Goal: Book appointment/travel/reservation

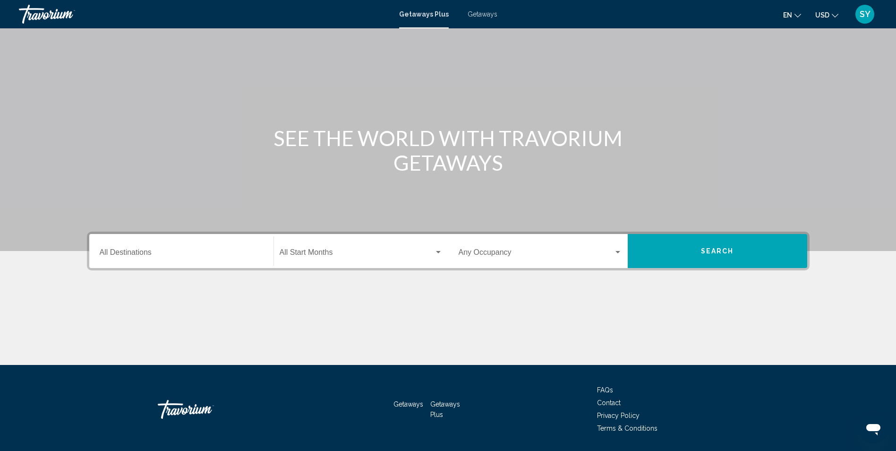
scroll to position [62, 0]
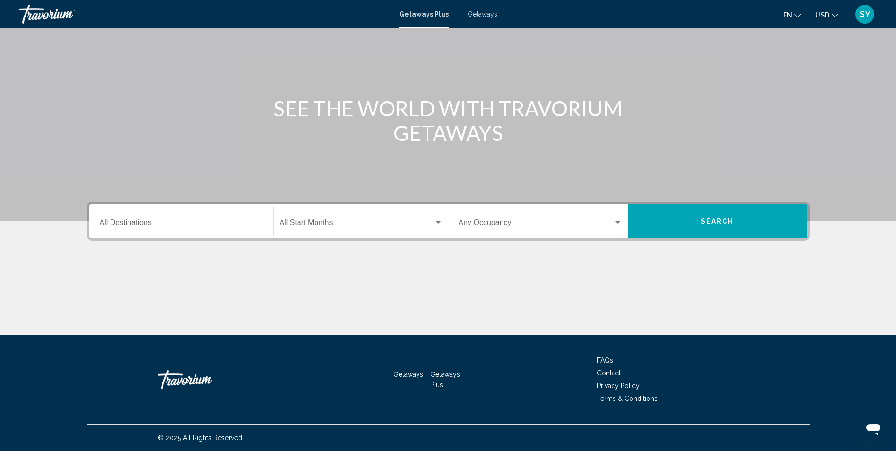
click at [264, 219] on div "Destination All Destinations" at bounding box center [181, 221] width 175 height 30
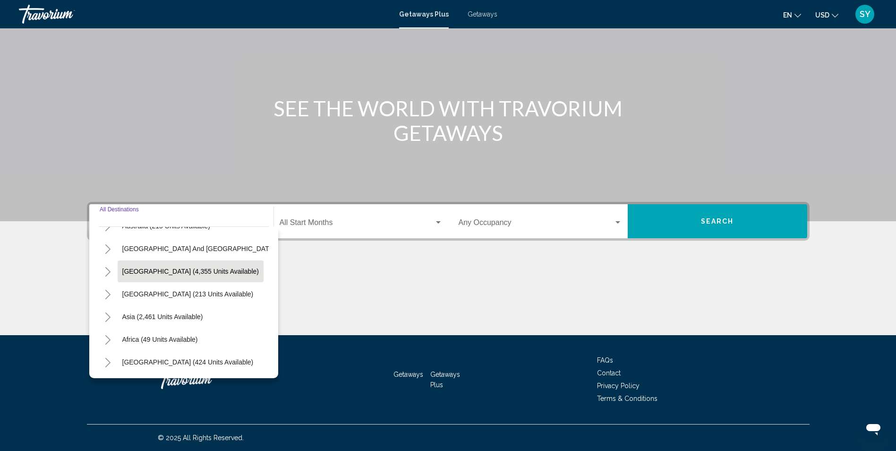
scroll to position [113, 0]
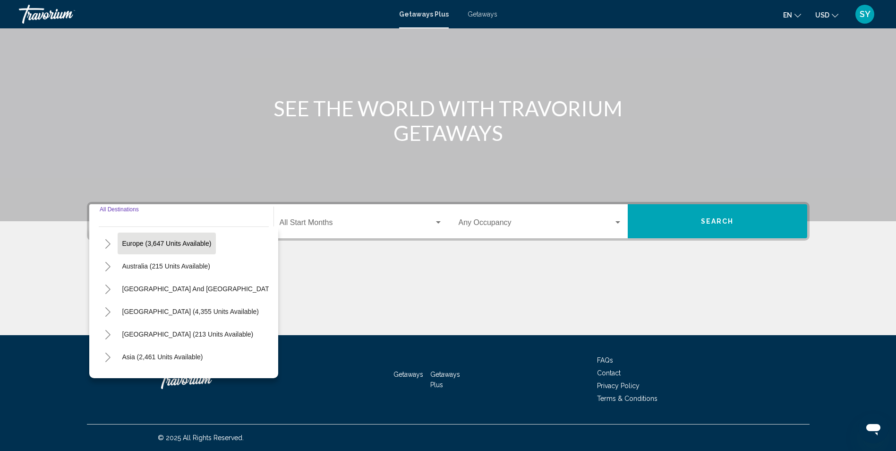
click at [169, 242] on span "Europe (3,647 units available)" at bounding box center [166, 243] width 89 height 8
type input "**********"
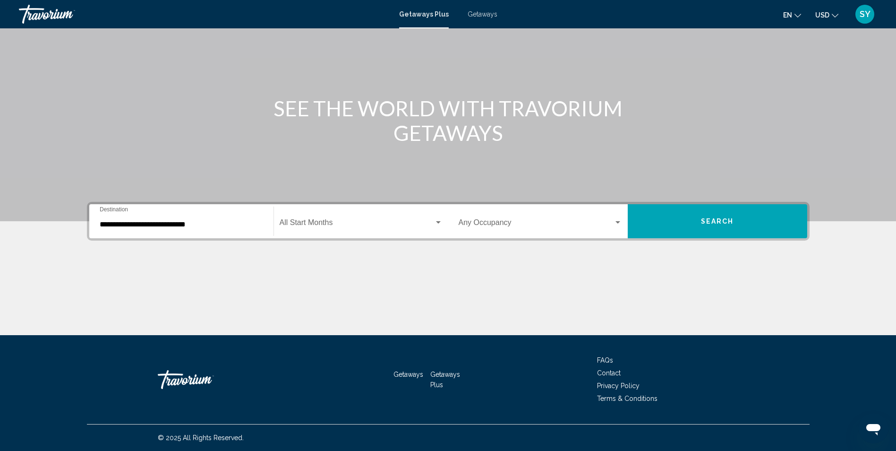
click at [374, 218] on div "Start Month All Start Months" at bounding box center [361, 221] width 163 height 30
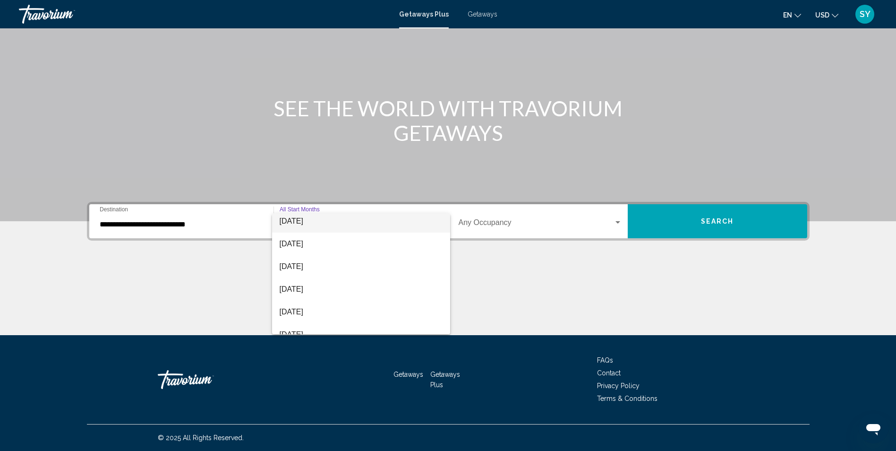
scroll to position [94, 0]
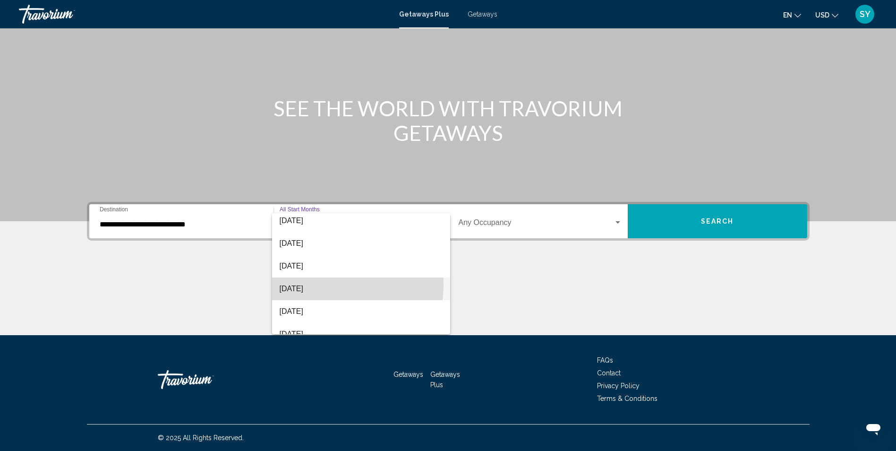
click at [315, 284] on span "[DATE]" at bounding box center [361, 288] width 163 height 23
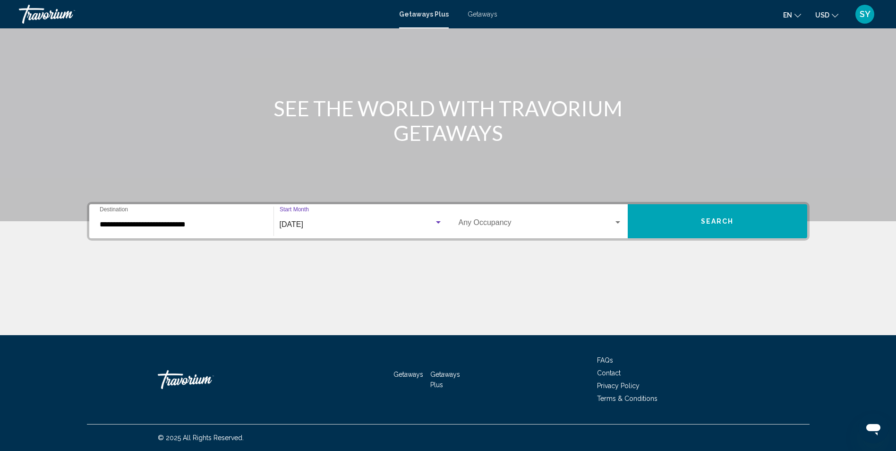
click at [618, 221] on div "Search widget" at bounding box center [618, 223] width 9 height 8
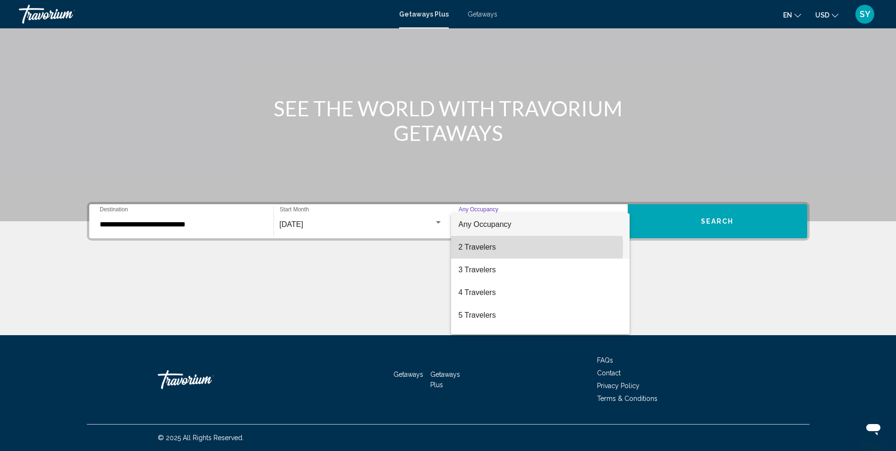
click at [486, 247] on span "2 Travelers" at bounding box center [540, 247] width 163 height 23
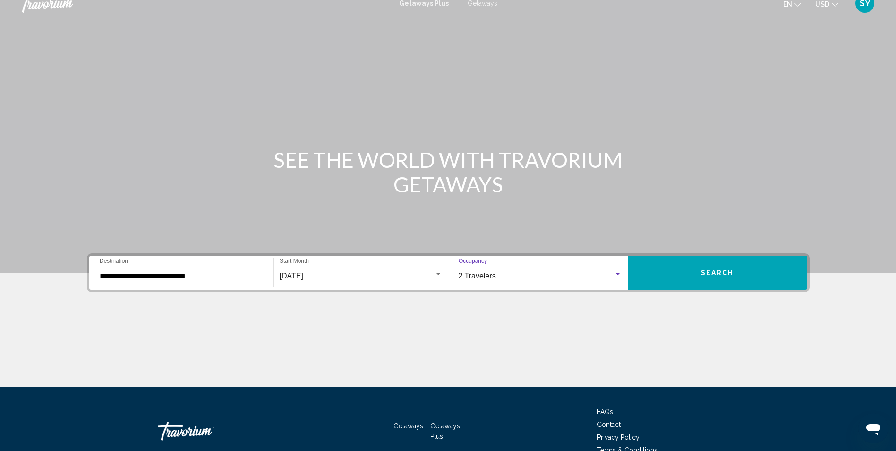
scroll to position [0, 0]
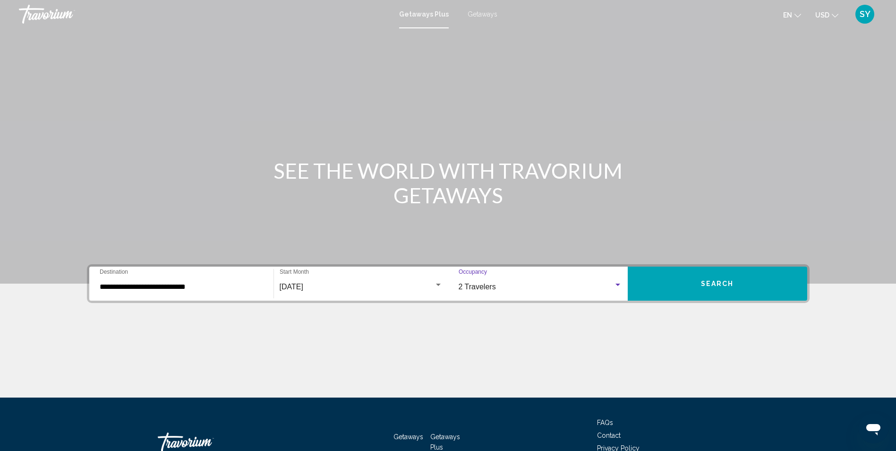
click at [713, 281] on span "Search" at bounding box center [717, 284] width 33 height 8
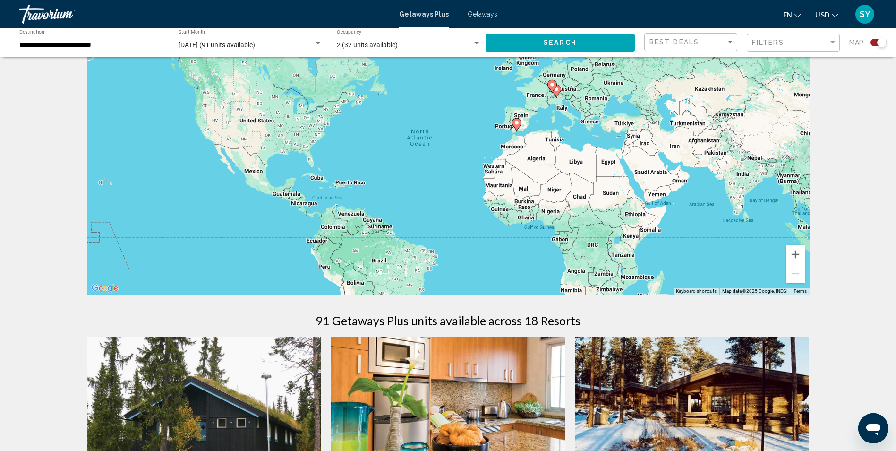
scroll to position [47, 0]
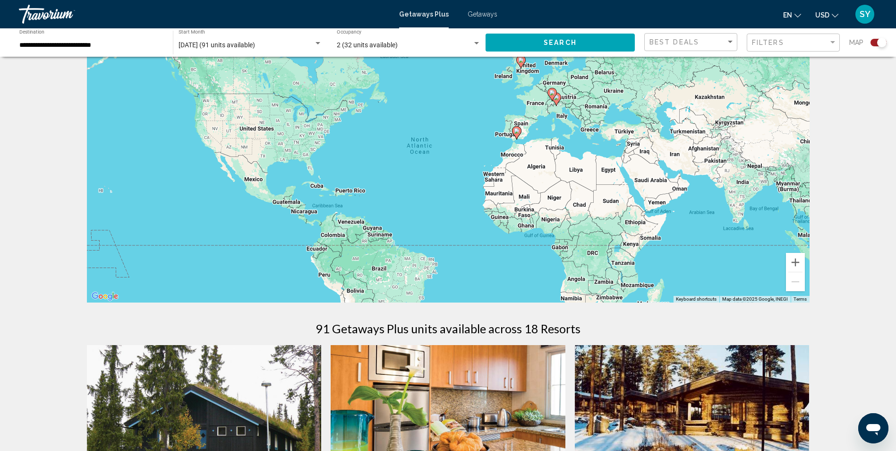
click at [563, 119] on div "To activate drag with keyboard, press Alt + Enter. Once in keyboard drag state,…" at bounding box center [448, 160] width 723 height 283
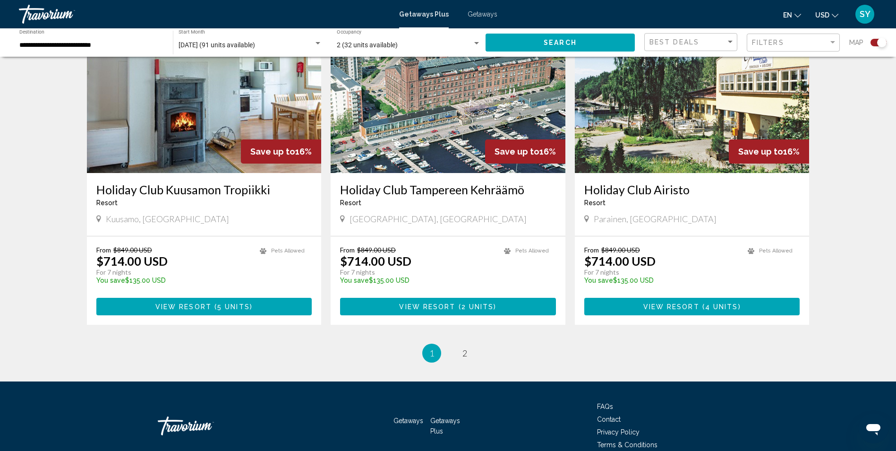
scroll to position [1382, 0]
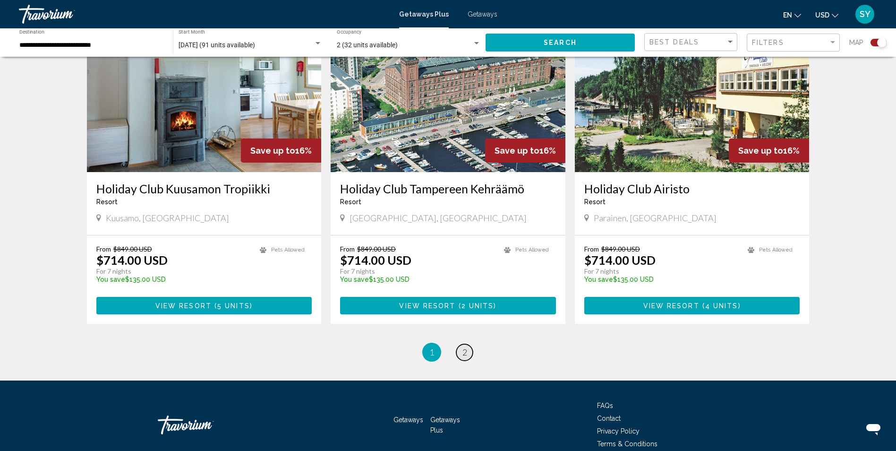
click at [468, 344] on link "page 2" at bounding box center [464, 352] width 17 height 17
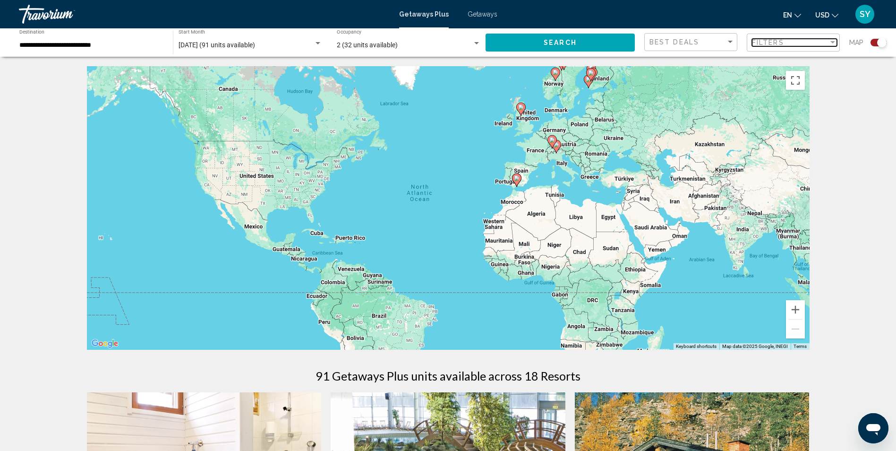
click at [836, 39] on div "Filter" at bounding box center [832, 43] width 9 height 8
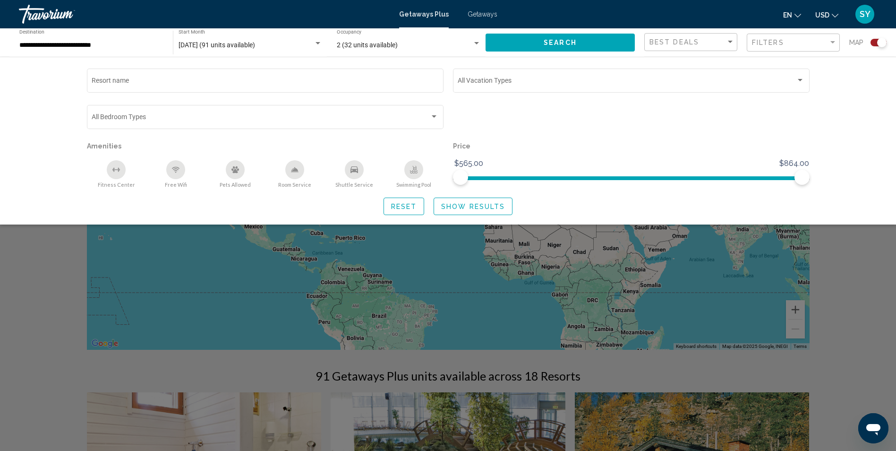
click at [739, 40] on div "Best Deals Filters Map" at bounding box center [765, 42] width 242 height 19
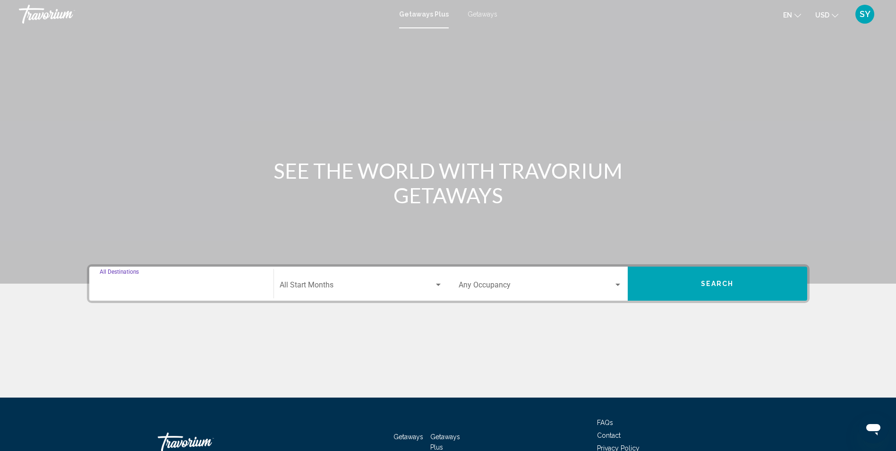
click at [224, 282] on input "Destination All Destinations" at bounding box center [181, 286] width 163 height 9
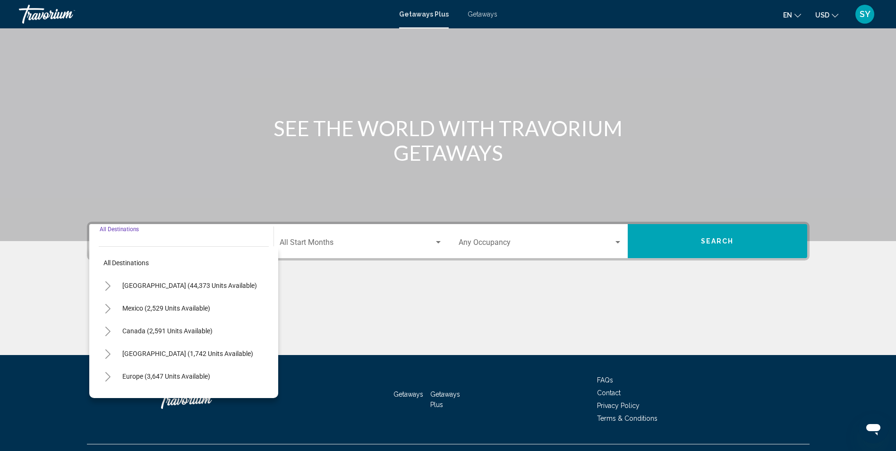
scroll to position [62, 0]
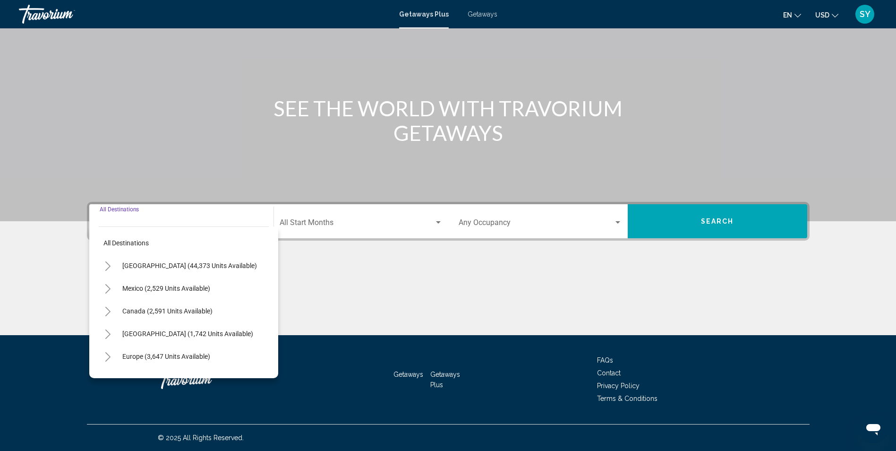
click at [196, 309] on span "Canada (2,591 units available)" at bounding box center [167, 311] width 90 height 8
type input "**********"
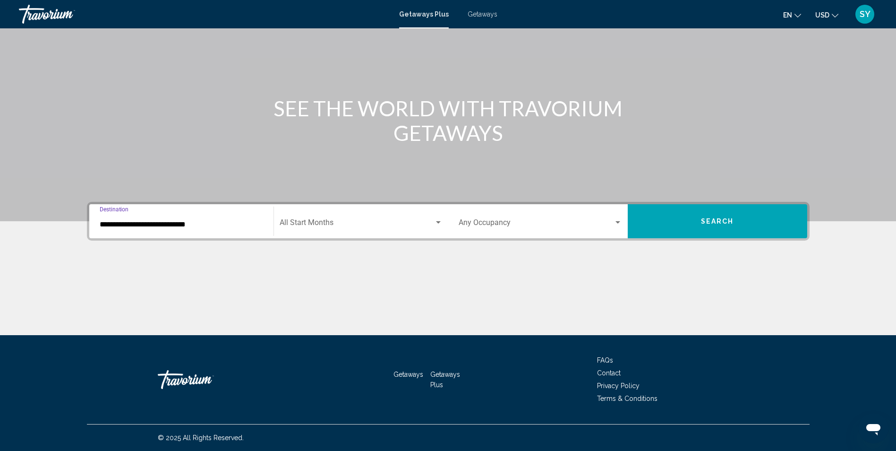
click at [333, 220] on span "Search widget" at bounding box center [357, 224] width 154 height 9
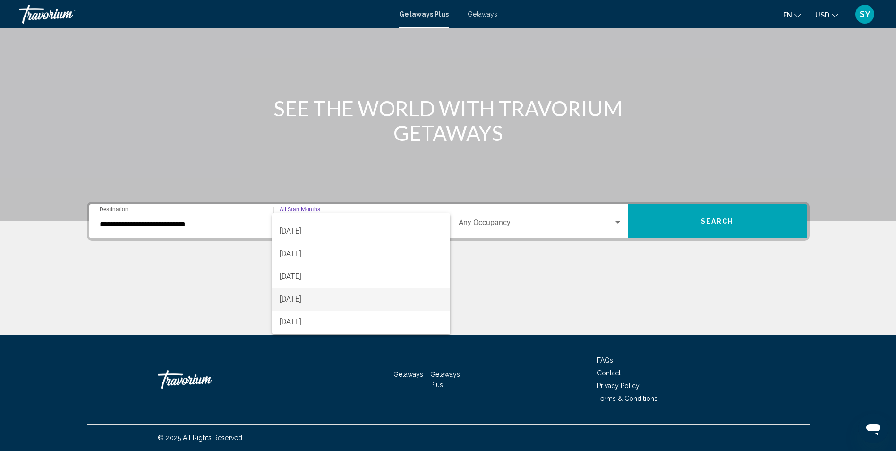
scroll to position [189, 0]
click at [301, 285] on span "[DATE]" at bounding box center [361, 284] width 163 height 23
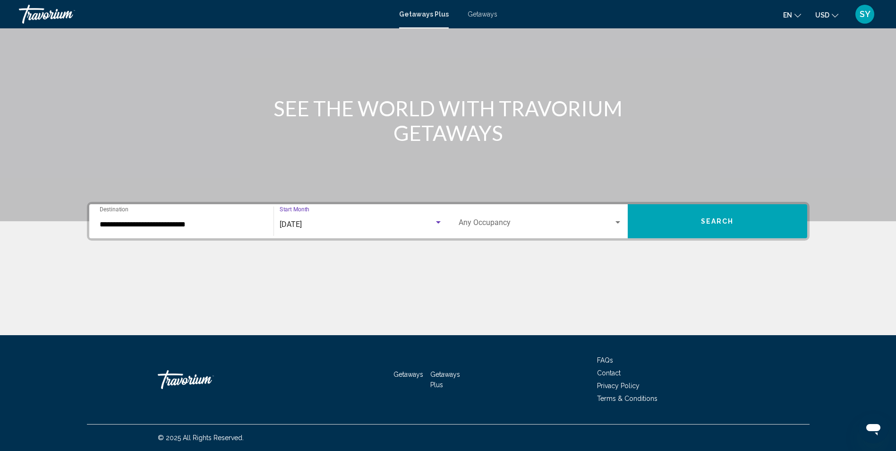
click at [621, 220] on div "Search widget" at bounding box center [618, 223] width 9 height 8
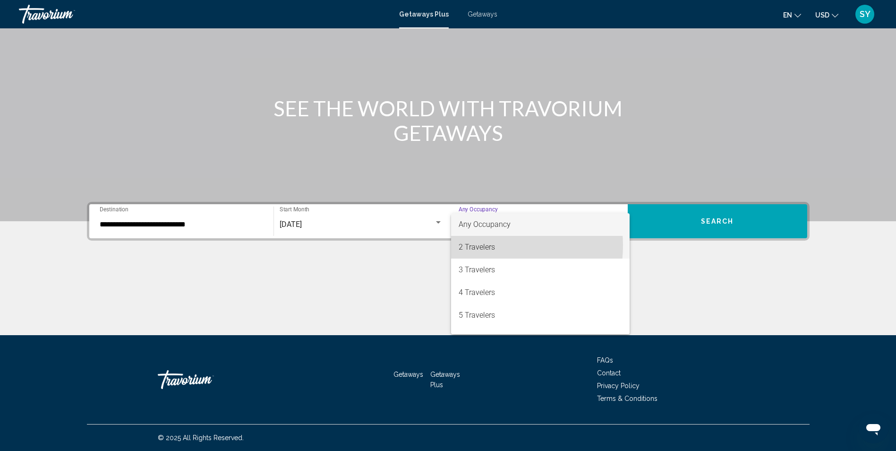
click at [486, 247] on span "2 Travelers" at bounding box center [540, 247] width 163 height 23
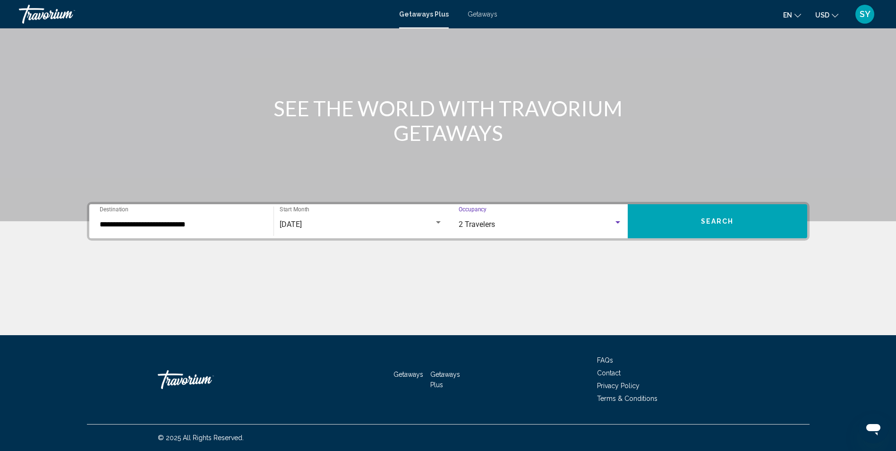
click at [721, 216] on button "Search" at bounding box center [717, 221] width 179 height 34
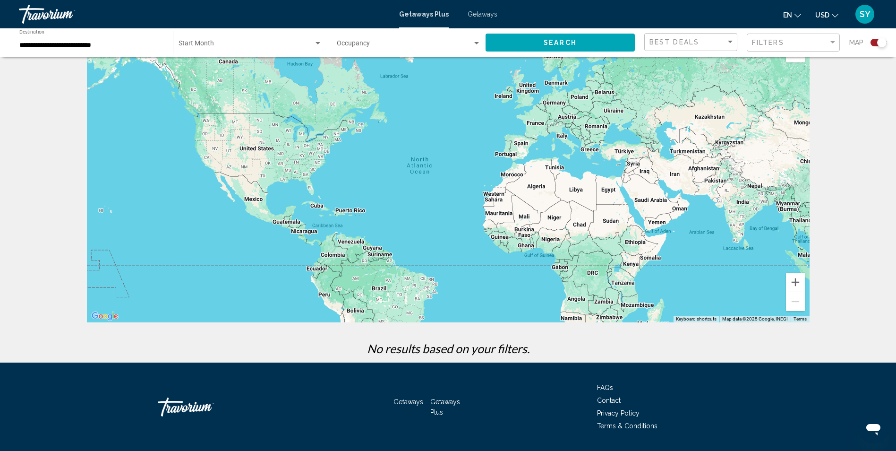
scroll to position [55, 0]
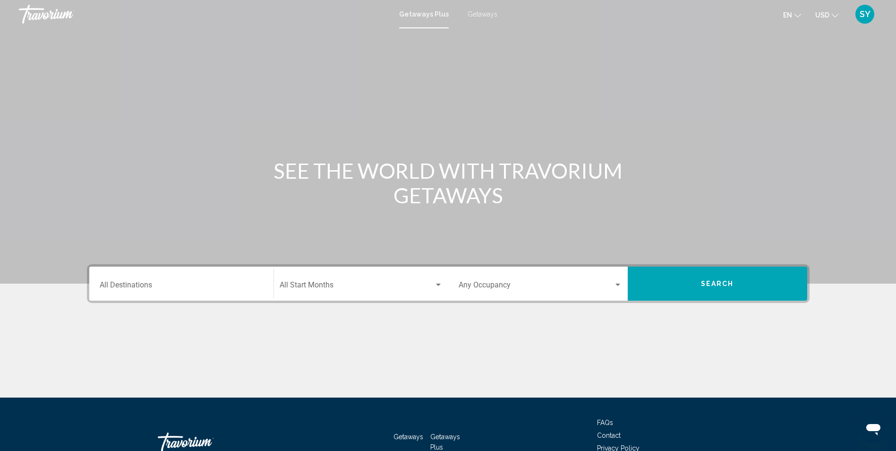
click at [216, 280] on div "Destination All Destinations" at bounding box center [181, 284] width 163 height 30
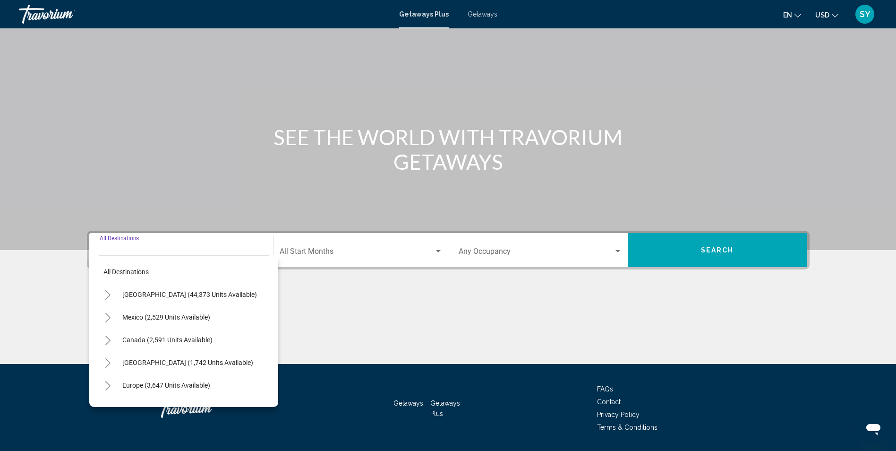
scroll to position [62, 0]
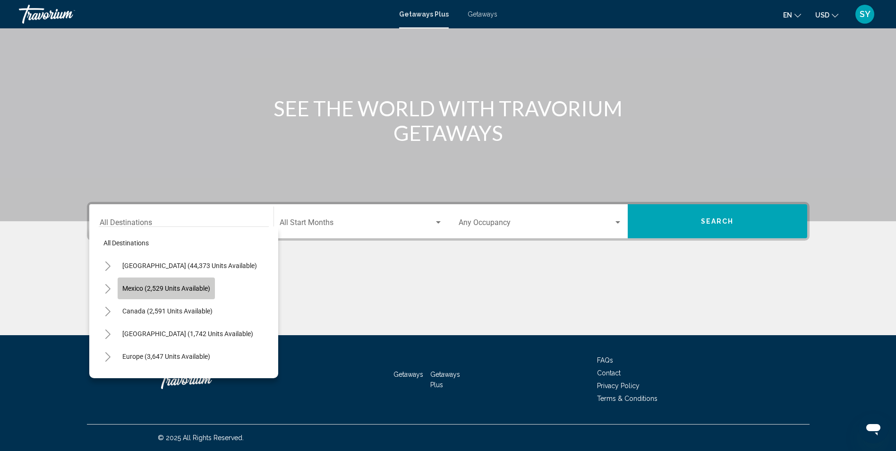
click at [180, 283] on button "Mexico (2,529 units available)" at bounding box center [166, 288] width 97 height 22
type input "**********"
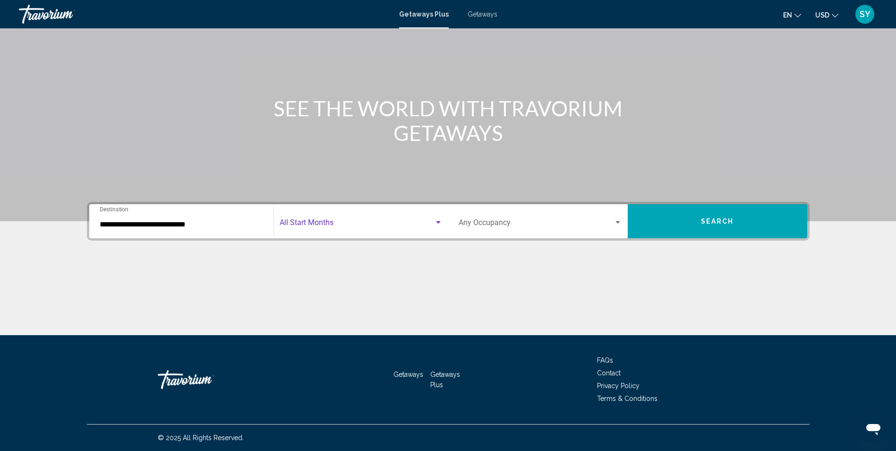
click at [439, 220] on div "Search widget" at bounding box center [438, 223] width 9 height 8
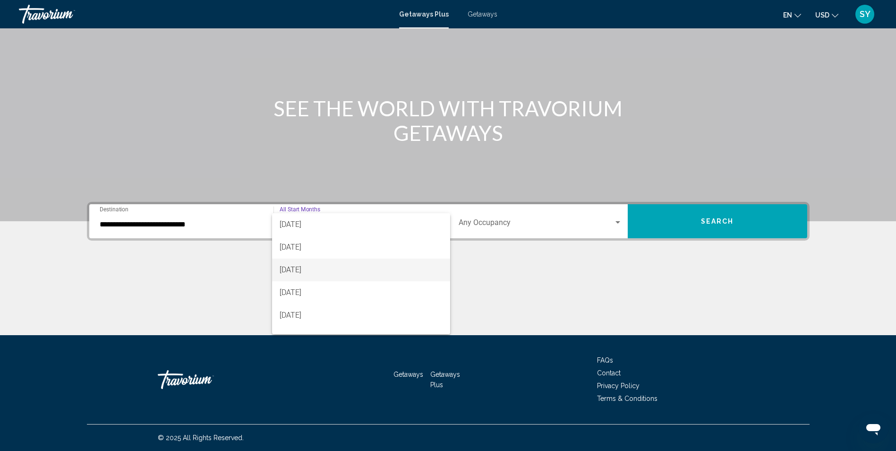
scroll to position [142, 0]
click at [301, 286] on span "[DATE]" at bounding box center [361, 286] width 163 height 23
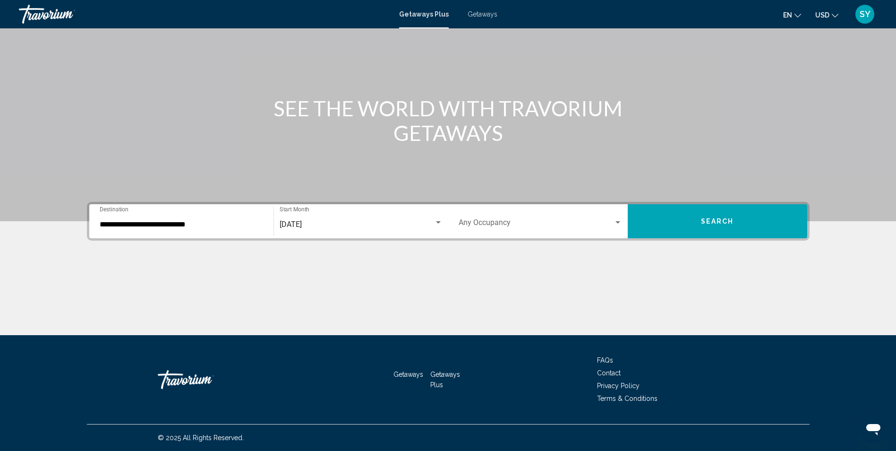
click at [613, 219] on div "Occupancy Any Occupancy" at bounding box center [540, 221] width 163 height 30
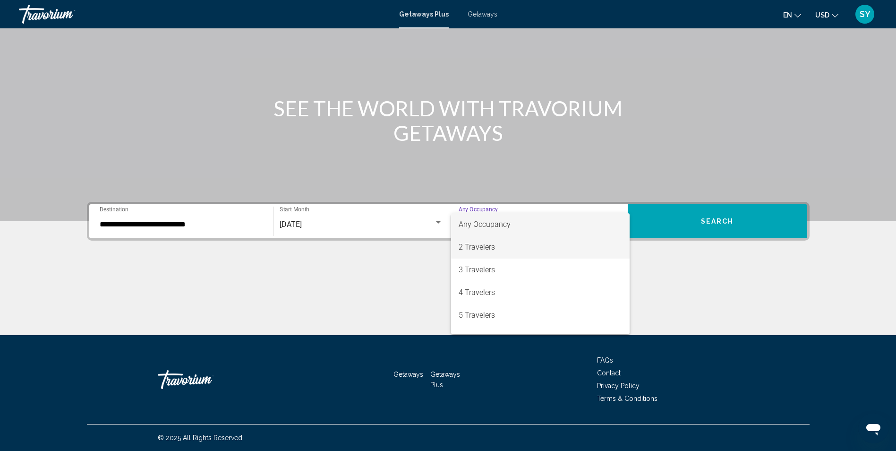
click at [489, 244] on span "2 Travelers" at bounding box center [540, 247] width 163 height 23
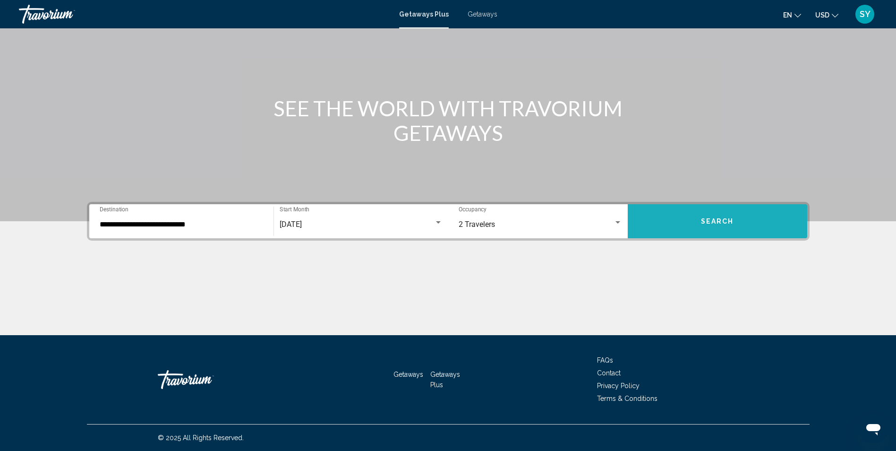
click at [730, 220] on span "Search" at bounding box center [717, 222] width 33 height 8
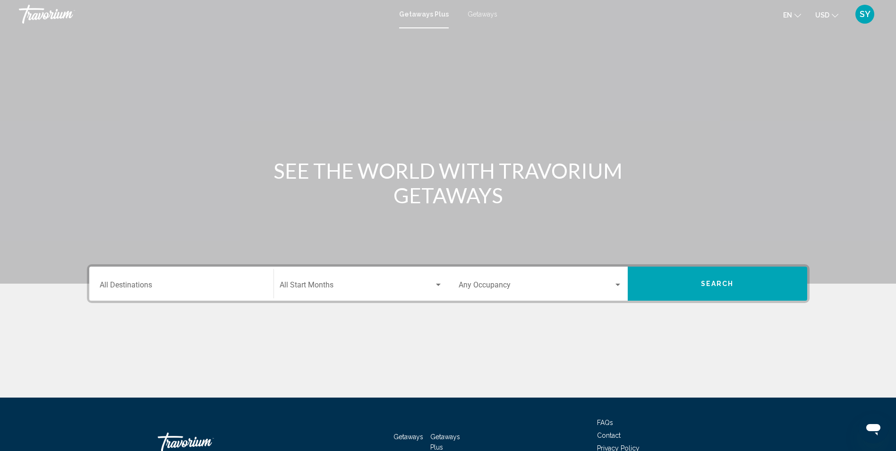
click at [212, 282] on input "Destination All Destinations" at bounding box center [181, 286] width 163 height 9
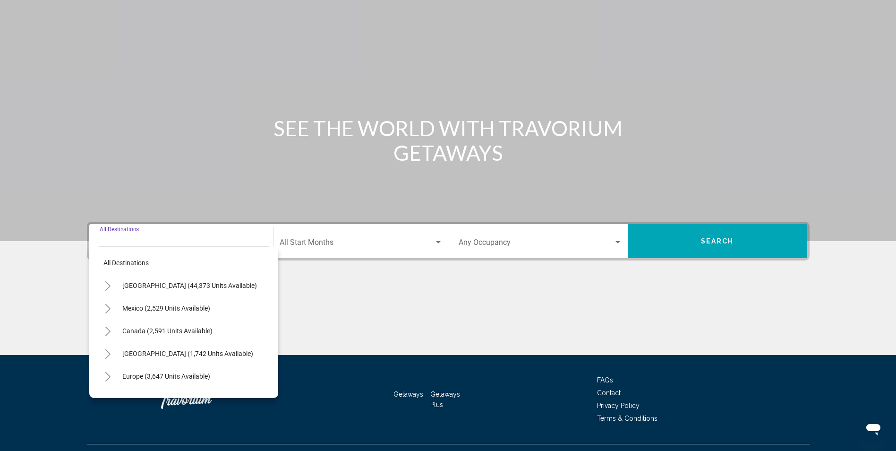
scroll to position [62, 0]
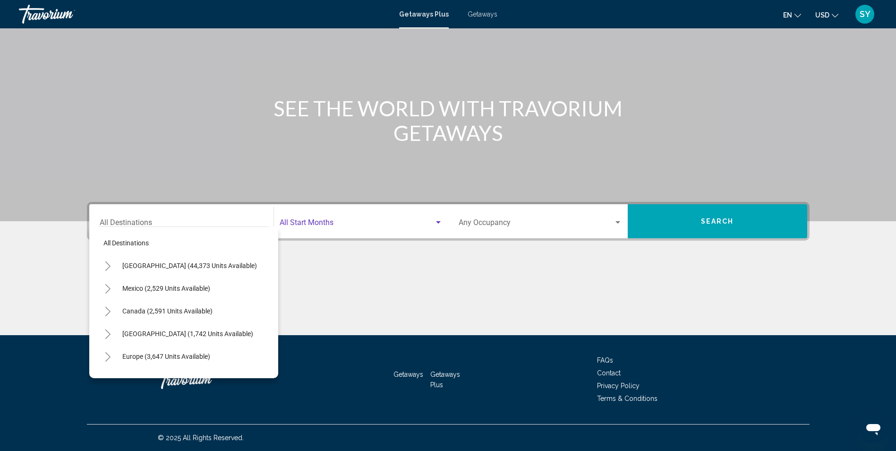
click at [439, 220] on div "Search widget" at bounding box center [438, 223] width 9 height 8
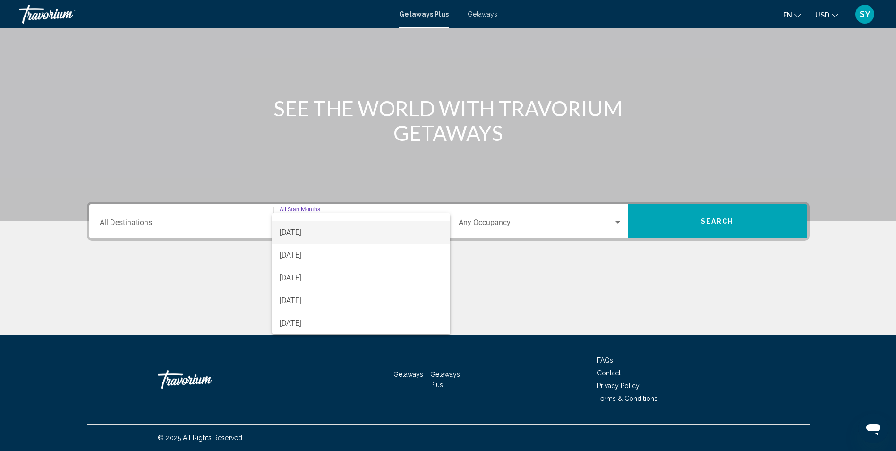
scroll to position [94, 0]
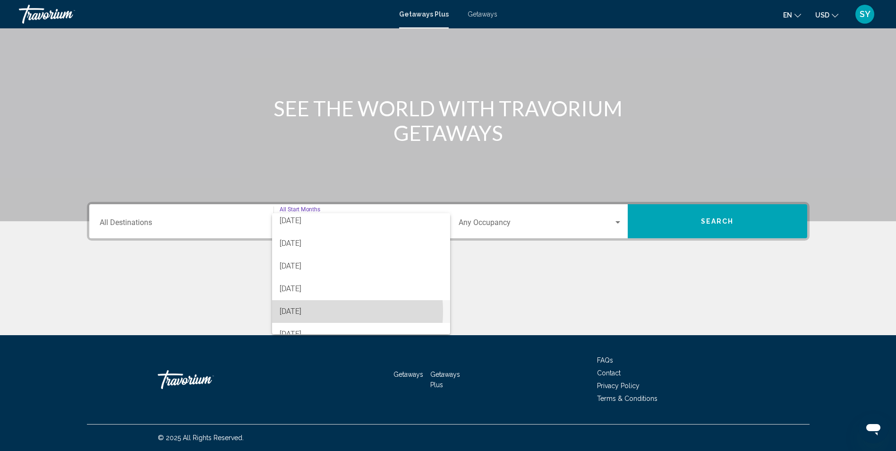
click at [300, 311] on span "[DATE]" at bounding box center [361, 311] width 163 height 23
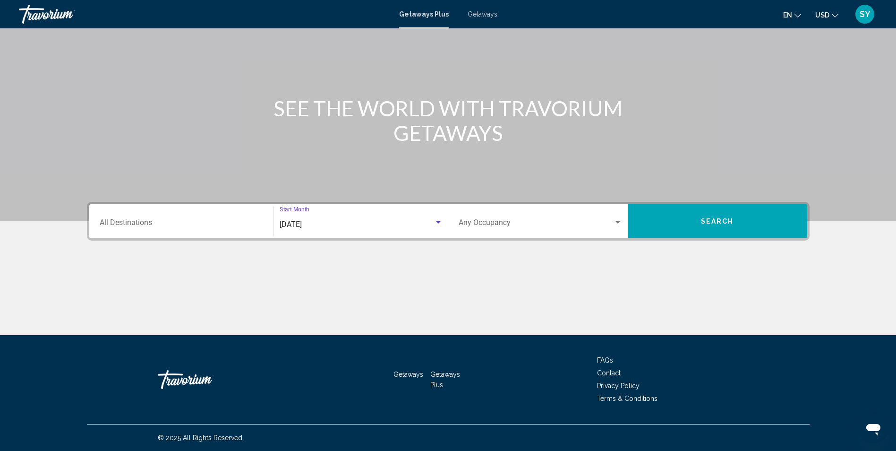
click at [612, 220] on span "Search widget" at bounding box center [536, 224] width 155 height 9
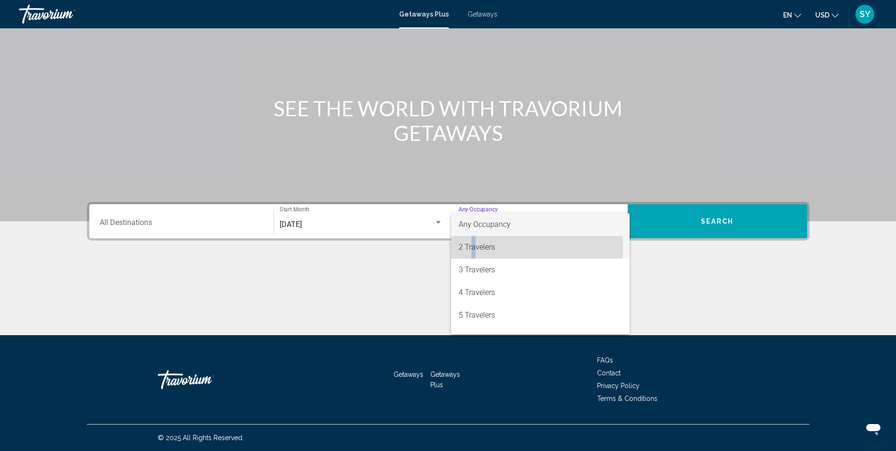
click at [474, 246] on span "2 Travelers" at bounding box center [540, 247] width 163 height 23
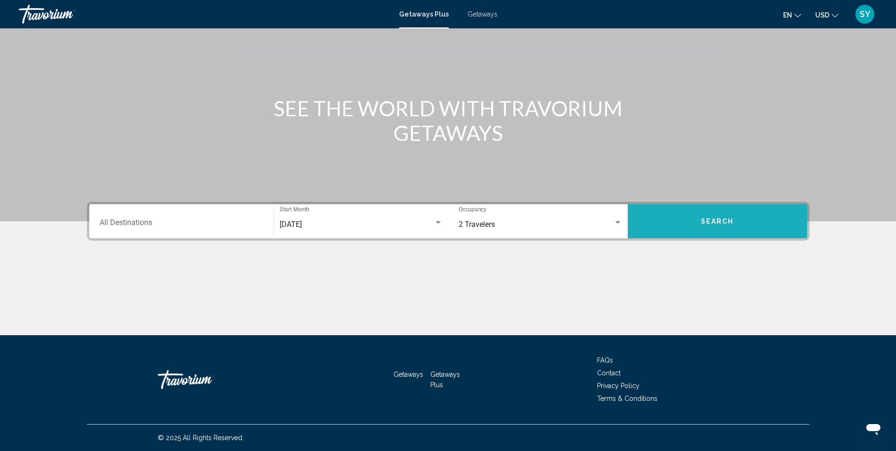
click at [715, 218] on span "Search" at bounding box center [717, 222] width 33 height 8
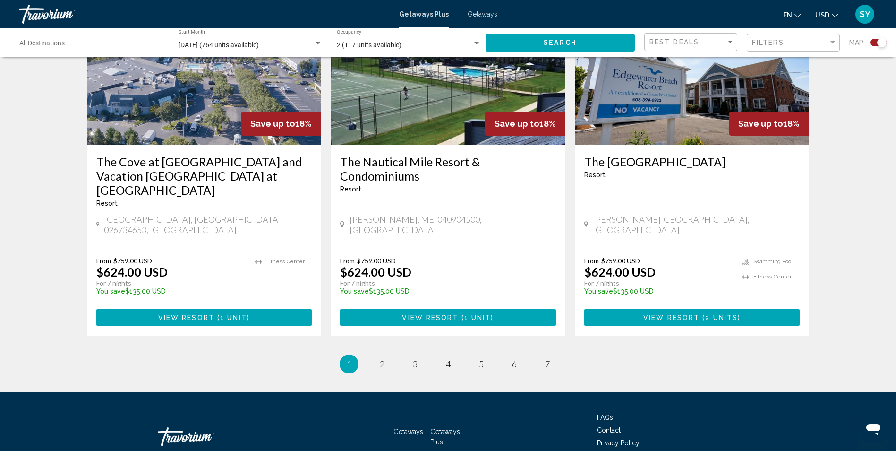
scroll to position [1425, 0]
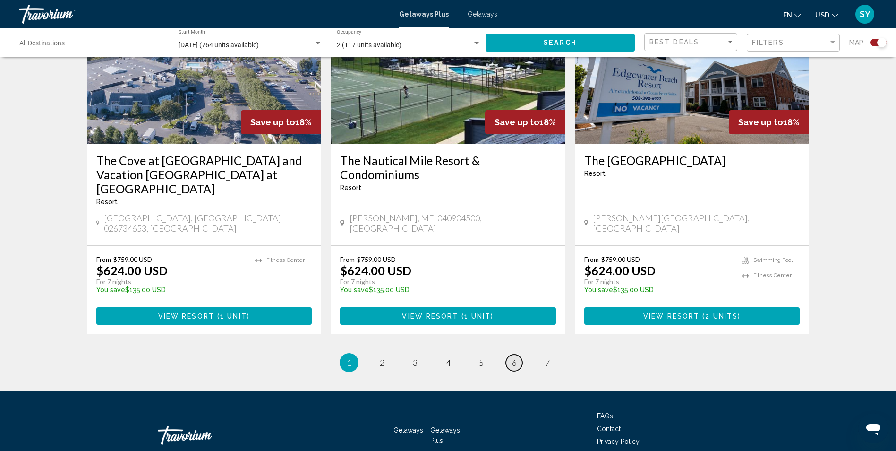
click at [514, 357] on span "6" at bounding box center [514, 362] width 5 height 10
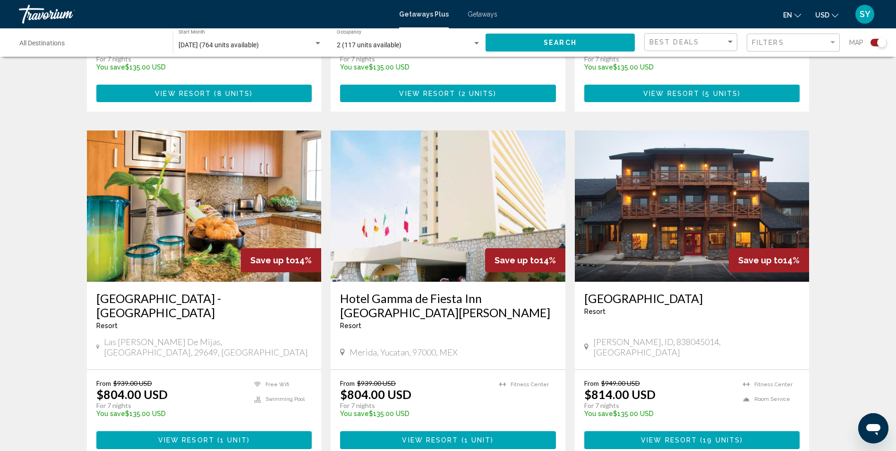
scroll to position [614, 0]
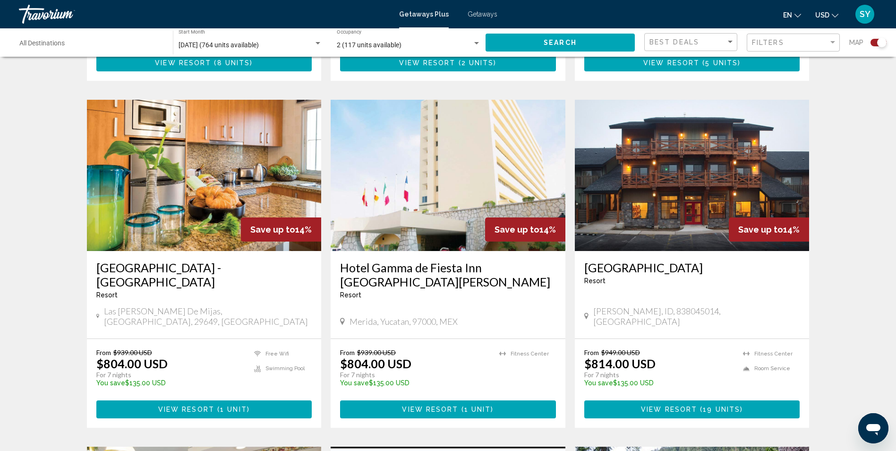
click at [441, 265] on h3 "Hotel Gamma de Fiesta Inn [GEOGRAPHIC_DATA][PERSON_NAME]" at bounding box center [448, 274] width 216 height 28
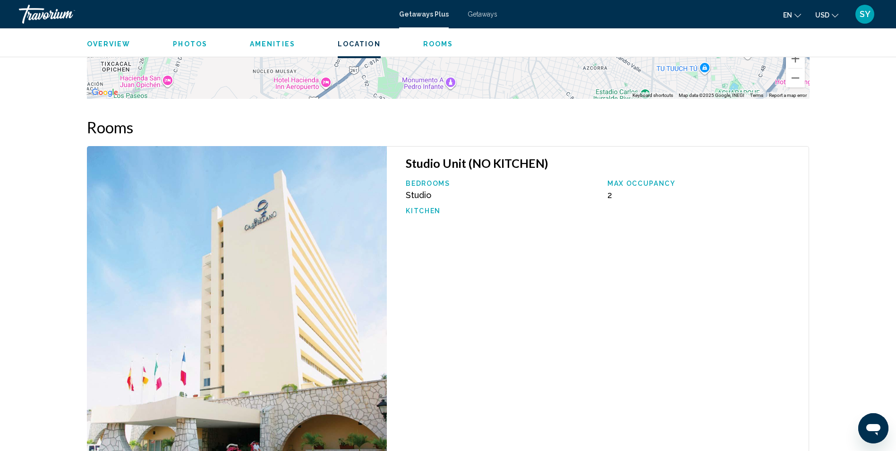
scroll to position [1323, 0]
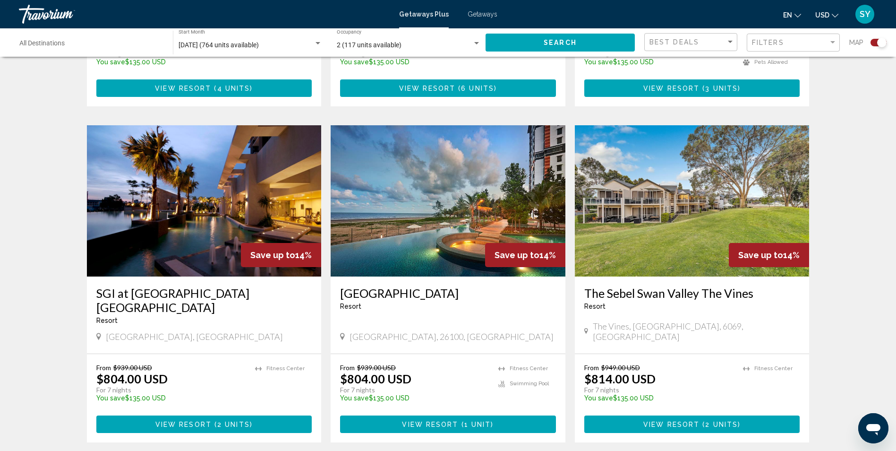
scroll to position [1396, 0]
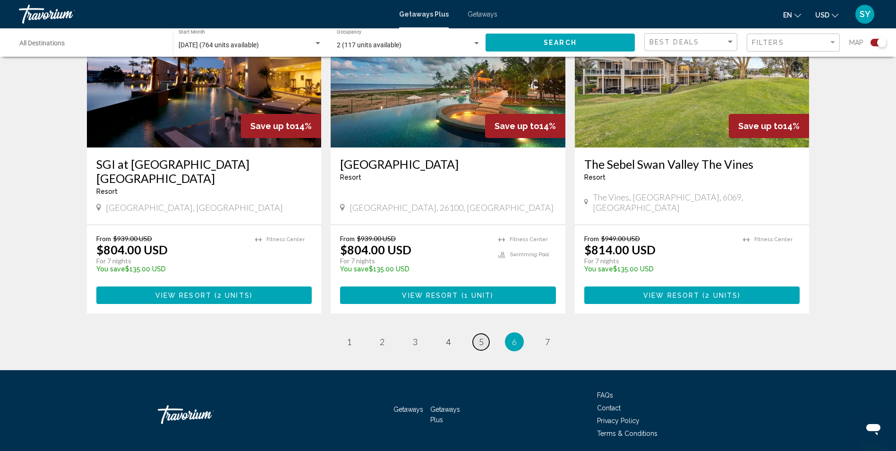
click at [476, 333] on link "page 5" at bounding box center [481, 341] width 17 height 17
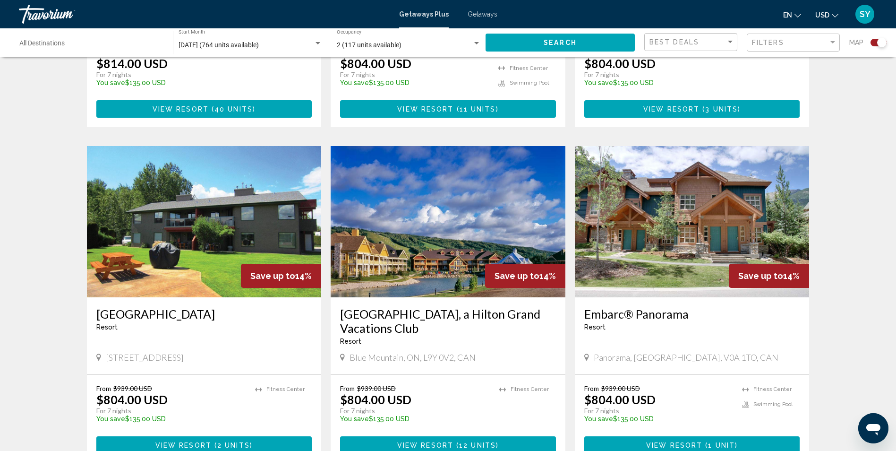
scroll to position [1377, 0]
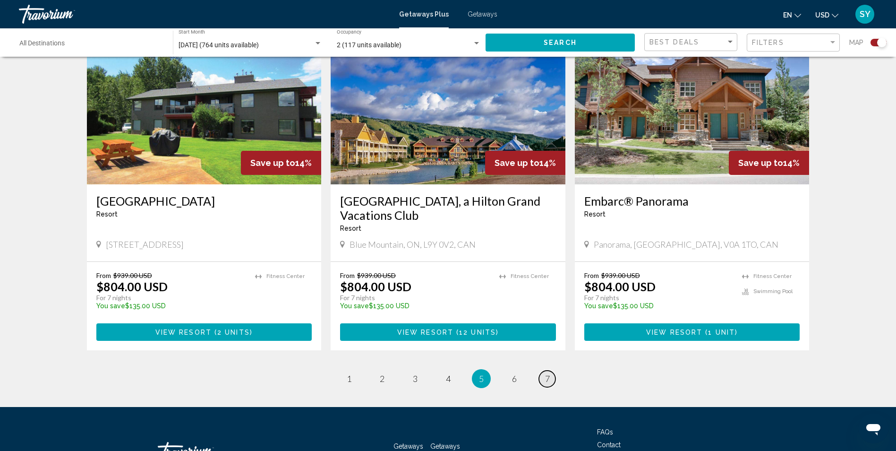
click at [549, 373] on span "7" at bounding box center [547, 378] width 5 height 10
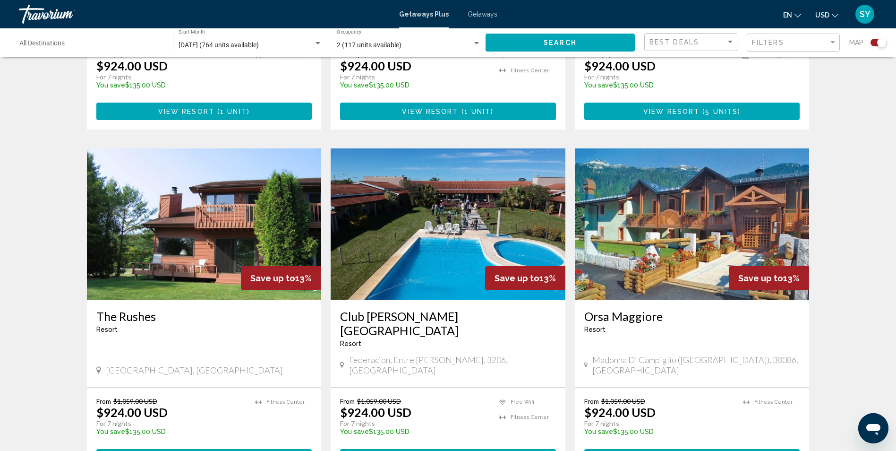
scroll to position [1066, 0]
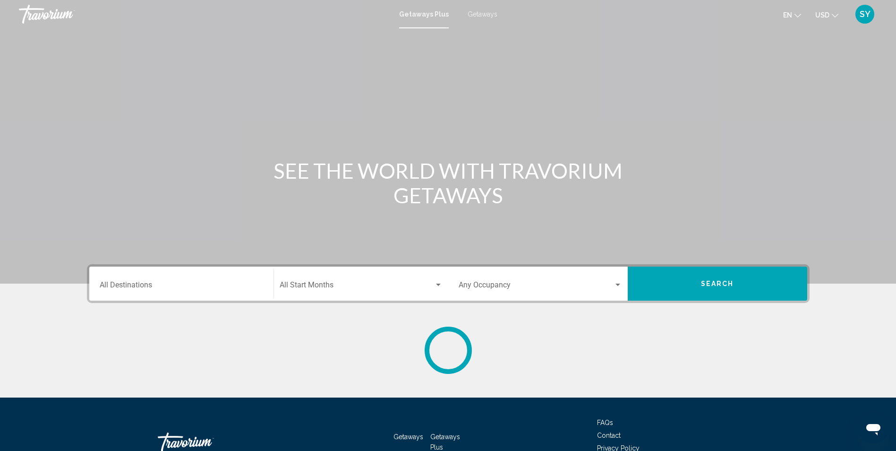
click at [179, 279] on div "Destination All Destinations" at bounding box center [181, 284] width 163 height 30
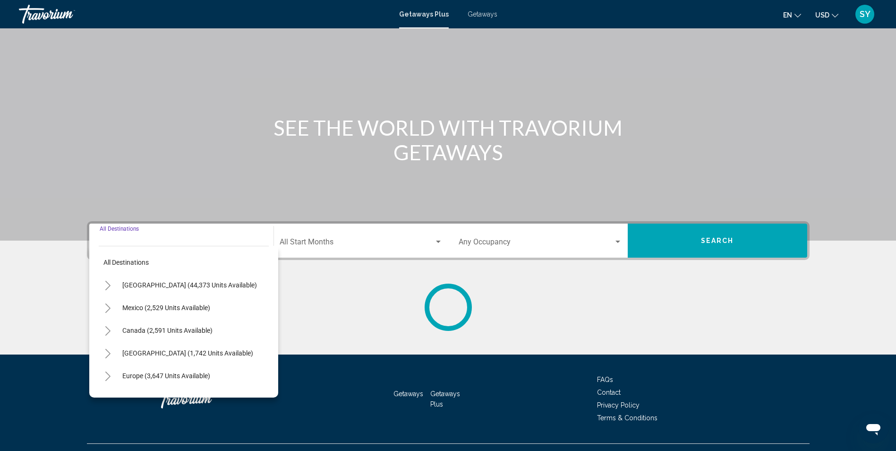
scroll to position [62, 0]
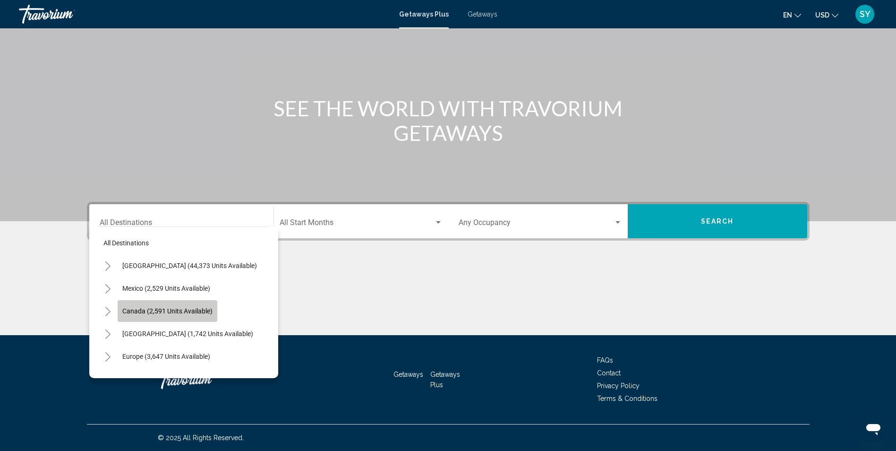
click at [203, 308] on span "Canada (2,591 units available)" at bounding box center [167, 311] width 90 height 8
type input "**********"
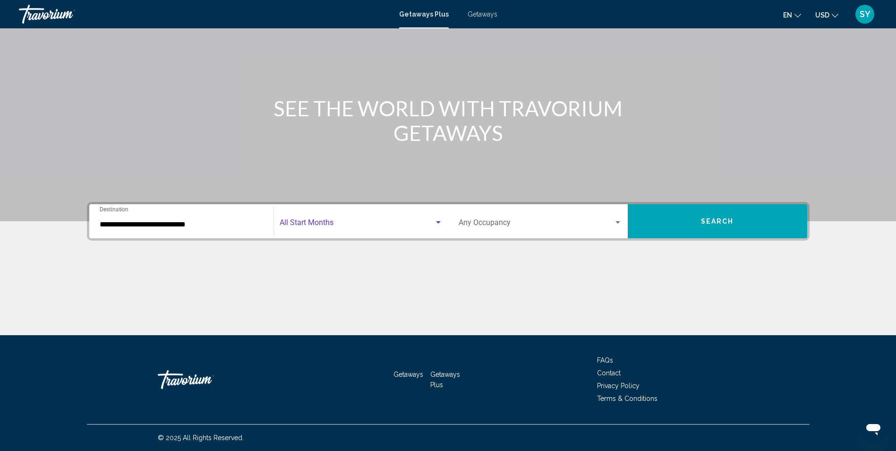
click at [325, 220] on span "Search widget" at bounding box center [357, 224] width 154 height 9
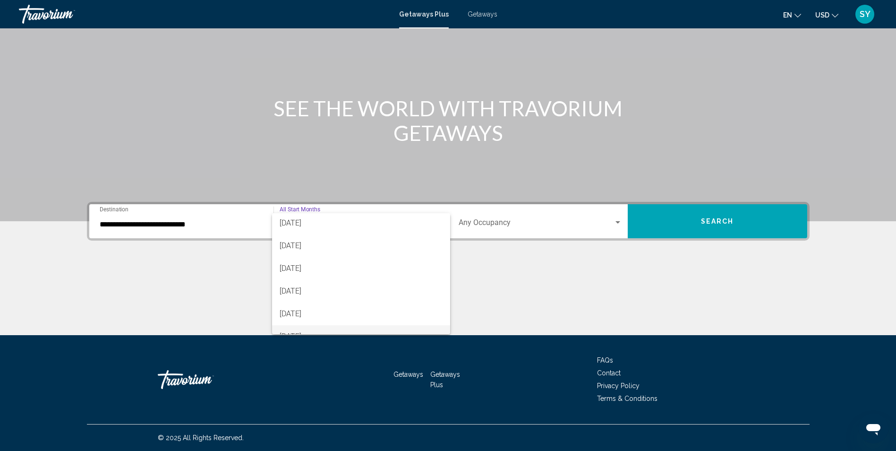
scroll to position [47, 0]
click at [303, 265] on span "[DATE]" at bounding box center [361, 267] width 163 height 23
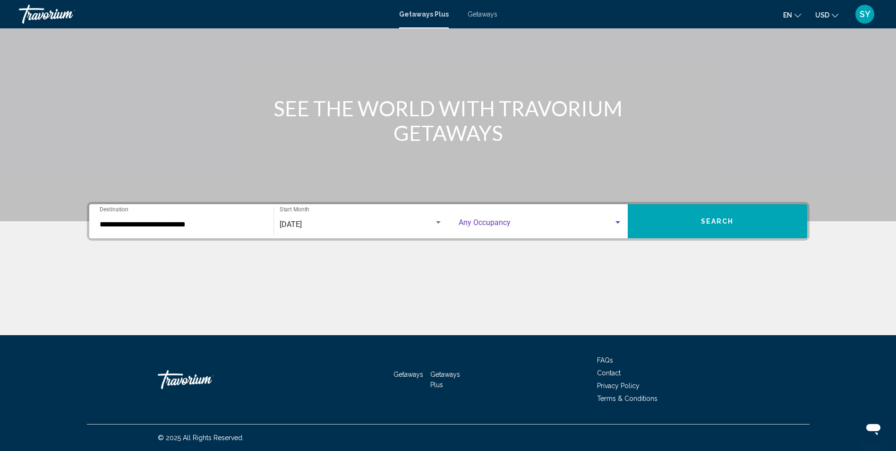
click at [620, 219] on div "Search widget" at bounding box center [618, 223] width 9 height 8
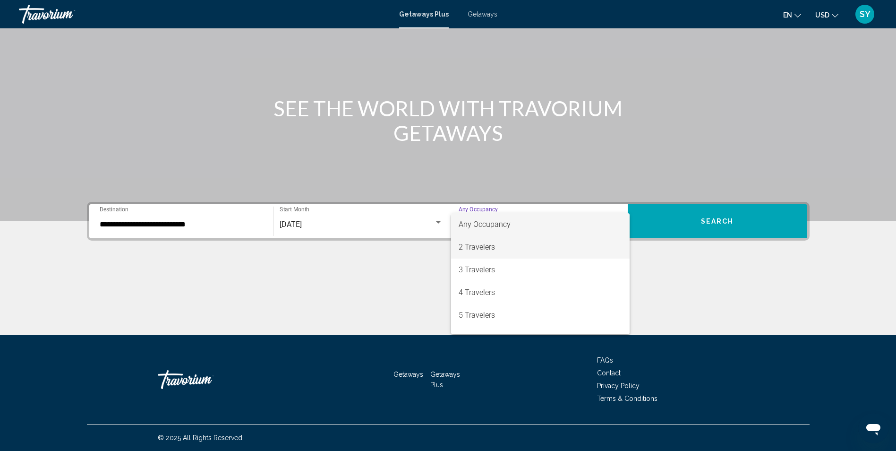
click at [490, 243] on span "2 Travelers" at bounding box center [540, 247] width 163 height 23
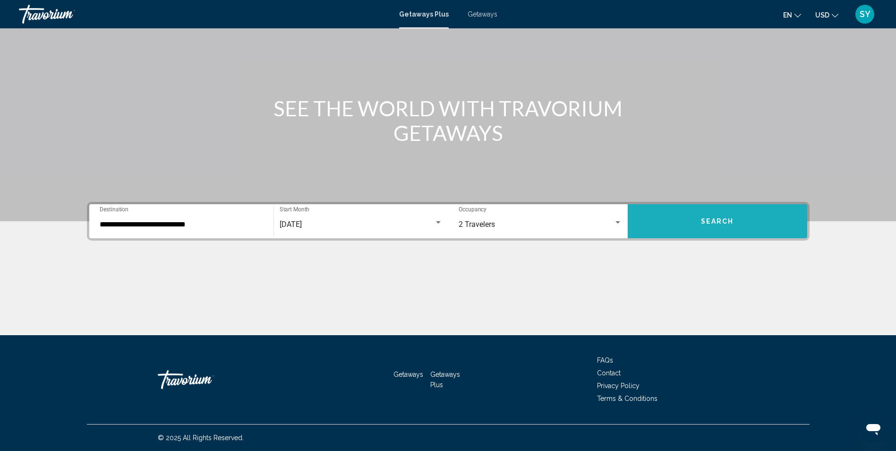
click at [738, 220] on button "Search" at bounding box center [717, 221] width 179 height 34
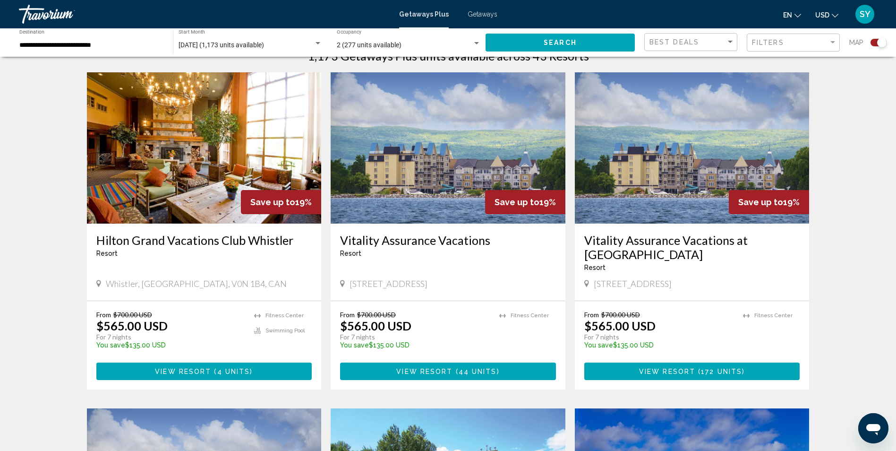
scroll to position [331, 0]
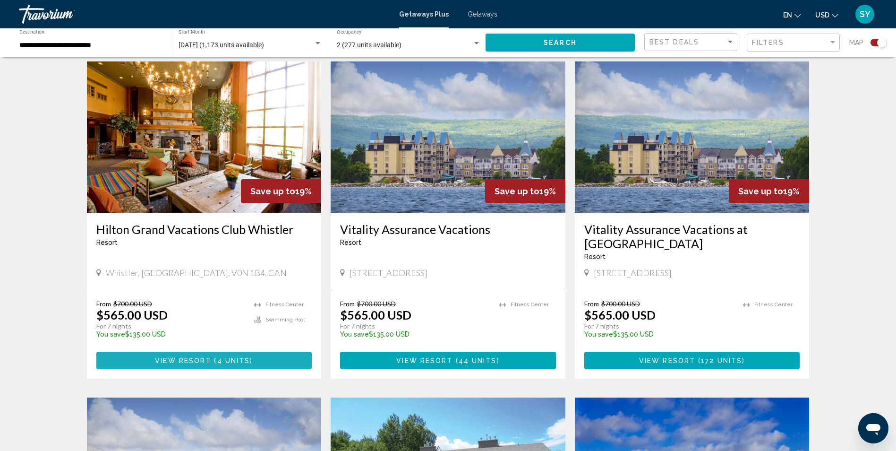
click at [197, 359] on span "View Resort" at bounding box center [183, 361] width 56 height 8
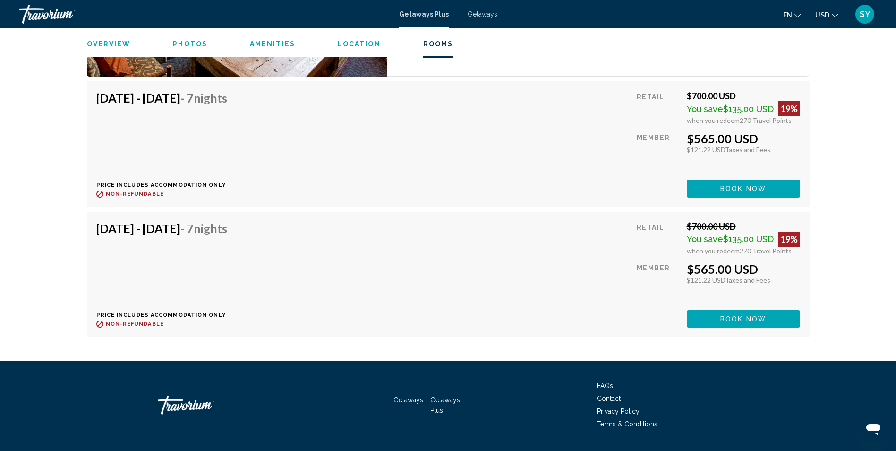
scroll to position [1653, 0]
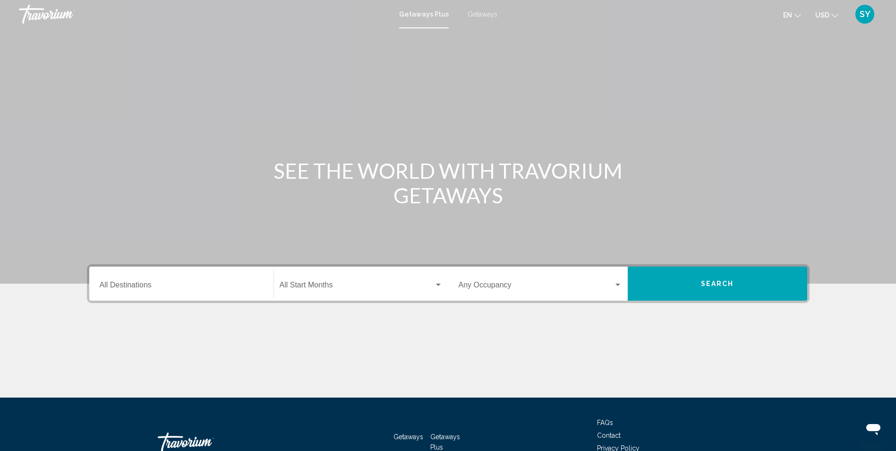
scroll to position [47, 0]
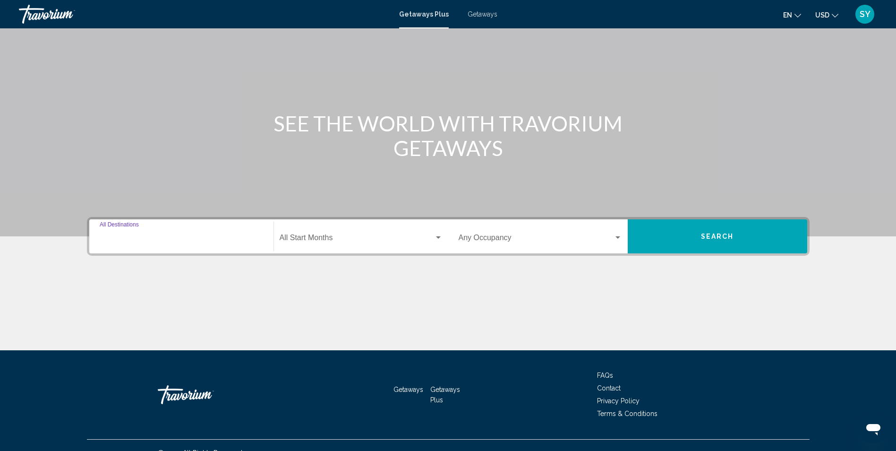
click at [135, 237] on input "Destination All Destinations" at bounding box center [181, 239] width 163 height 9
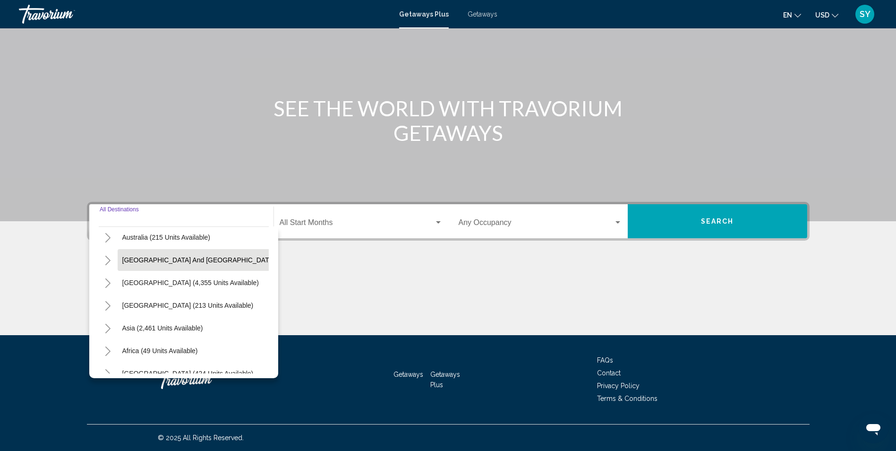
scroll to position [160, 0]
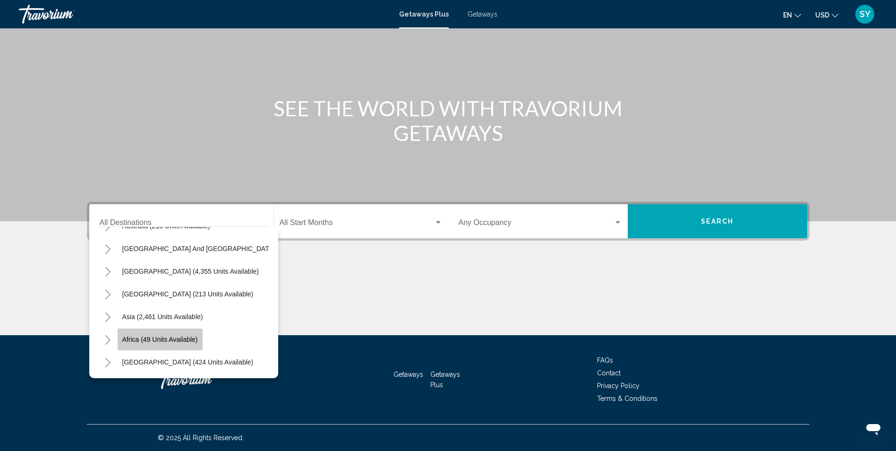
click at [157, 335] on span "Africa (49 units available)" at bounding box center [160, 339] width 76 height 8
type input "**********"
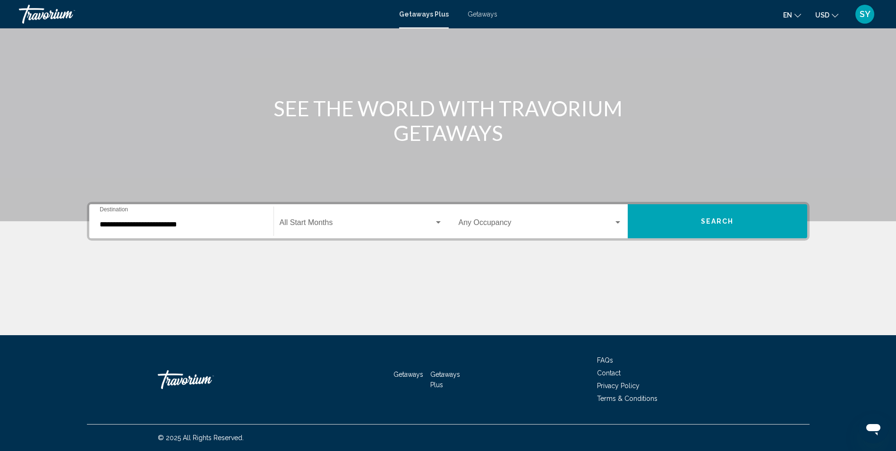
click at [319, 219] on div "Start Month All Start Months" at bounding box center [361, 221] width 163 height 30
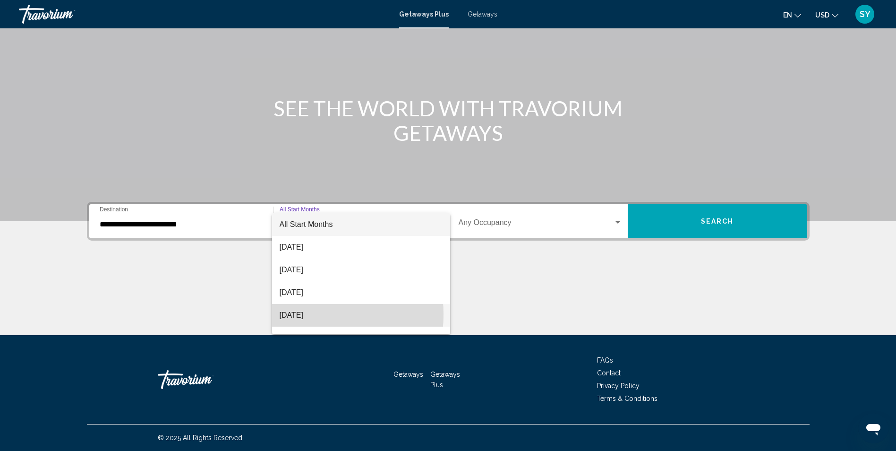
click at [297, 314] on span "[DATE]" at bounding box center [361, 315] width 163 height 23
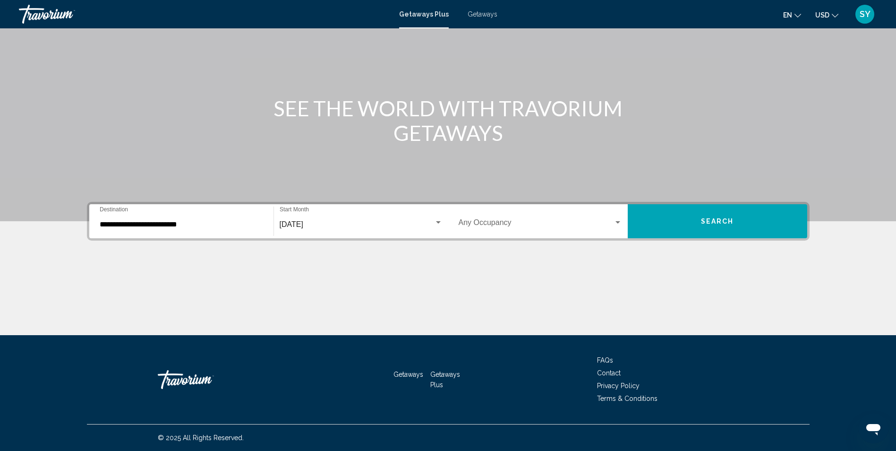
click at [618, 218] on div "Occupancy Any Occupancy" at bounding box center [540, 221] width 163 height 30
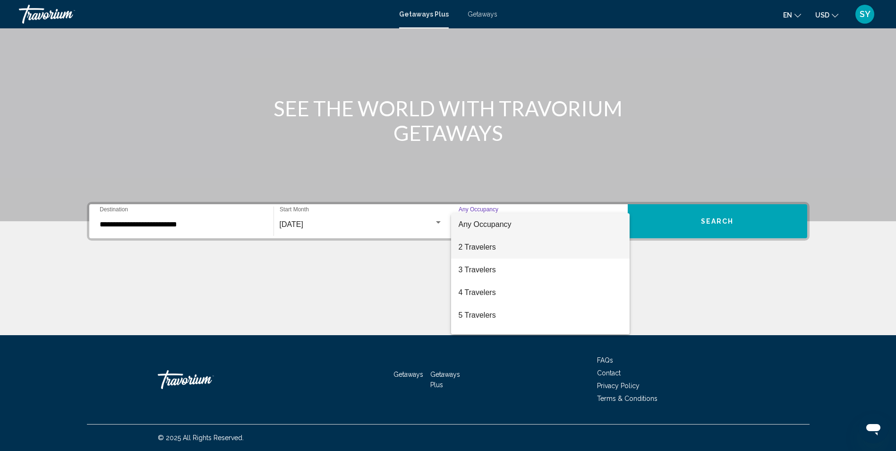
click at [489, 244] on span "2 Travelers" at bounding box center [540, 247] width 163 height 23
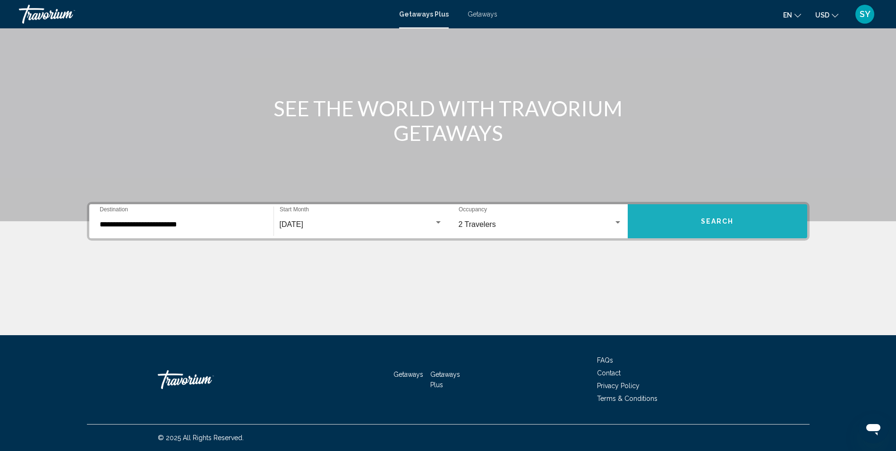
click at [712, 216] on button "Search" at bounding box center [717, 221] width 179 height 34
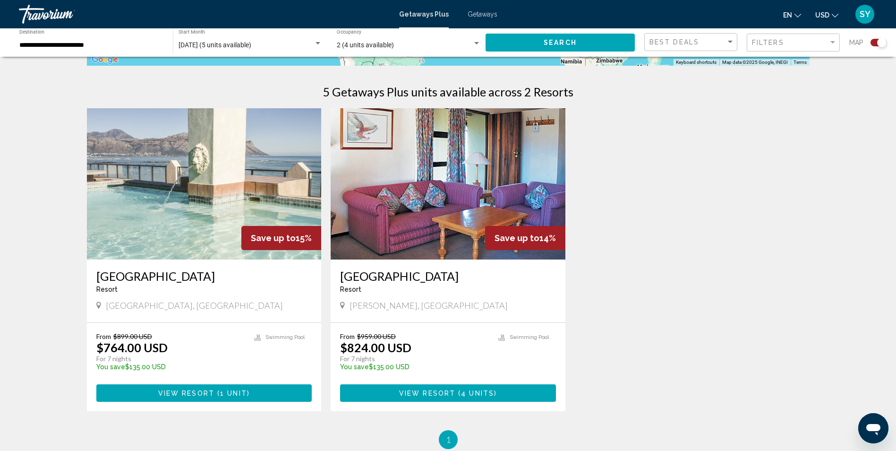
scroll to position [283, 0]
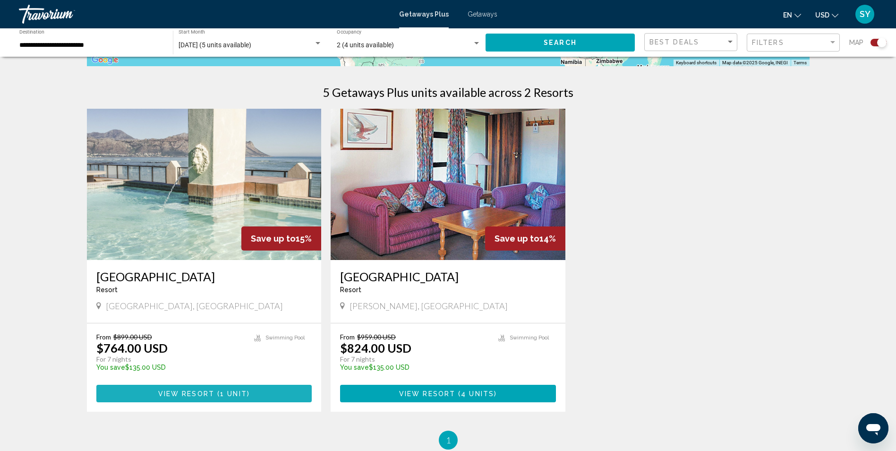
click at [198, 393] on span "View Resort" at bounding box center [186, 394] width 56 height 8
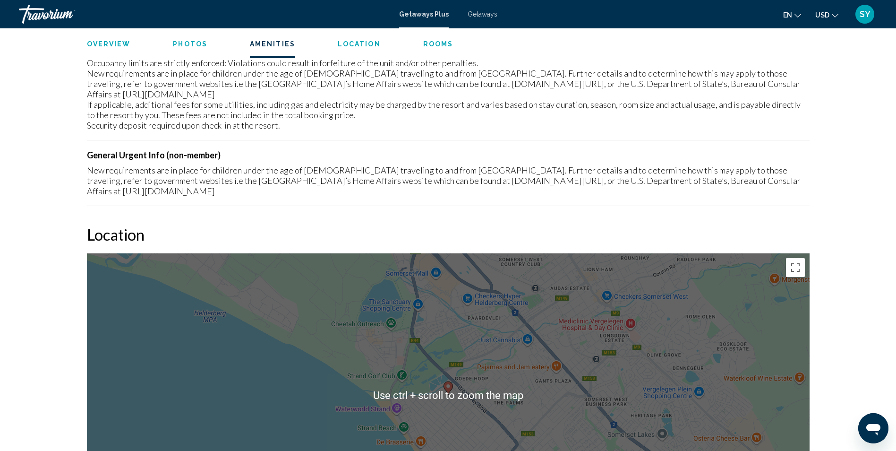
scroll to position [1134, 0]
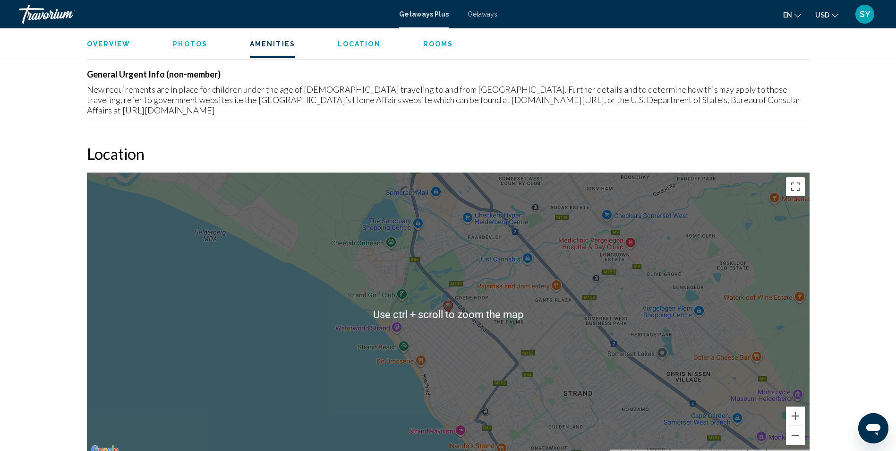
click at [487, 327] on div "To activate drag with keyboard, press Alt + Enter. Once in keyboard drag state,…" at bounding box center [448, 313] width 723 height 283
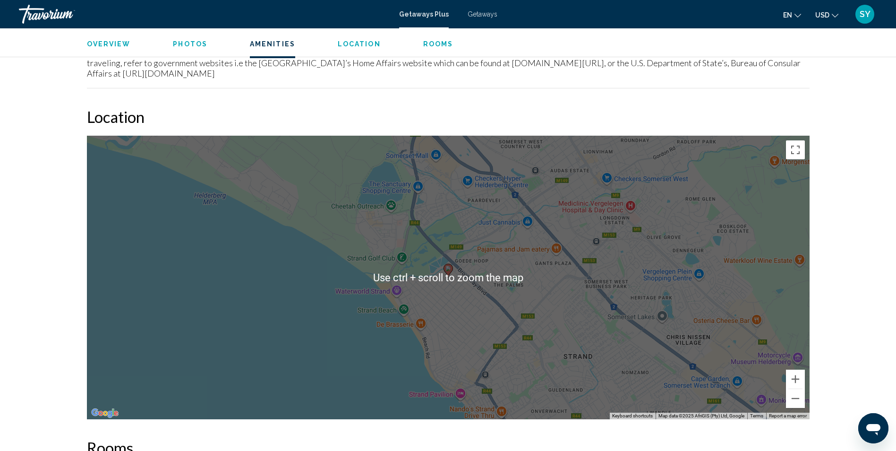
scroll to position [1086, 0]
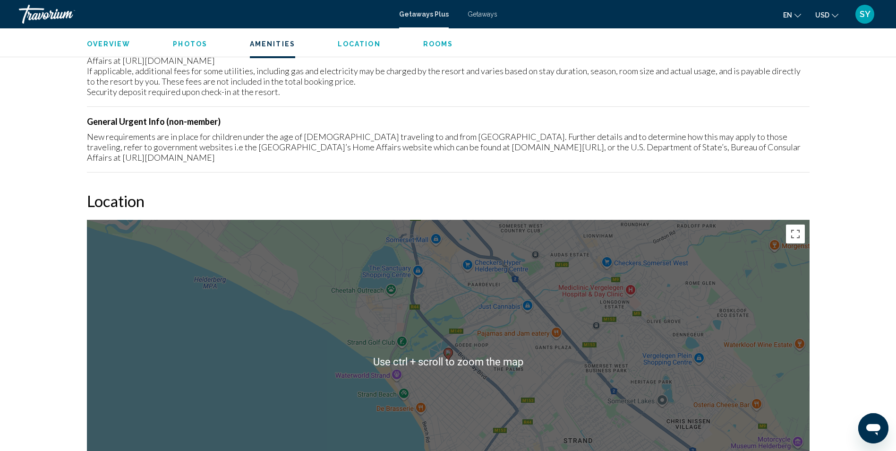
click at [440, 277] on div "To activate drag with keyboard, press Alt + Enter. Once in keyboard drag state,…" at bounding box center [448, 361] width 723 height 283
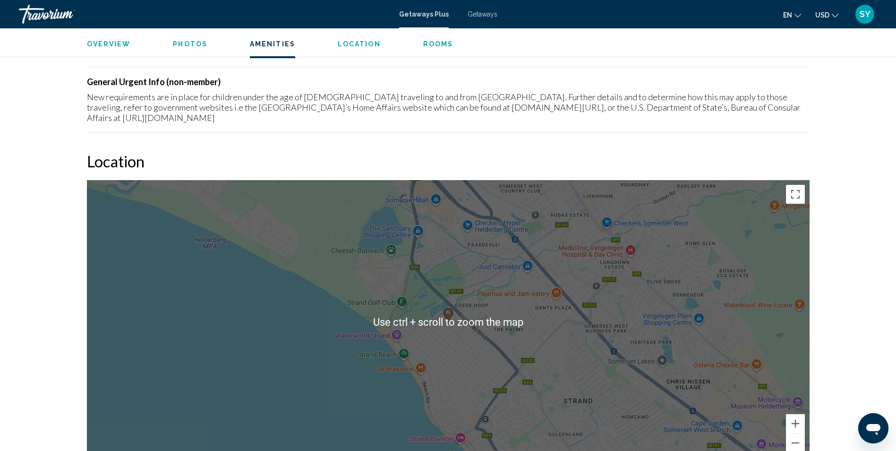
scroll to position [1134, 0]
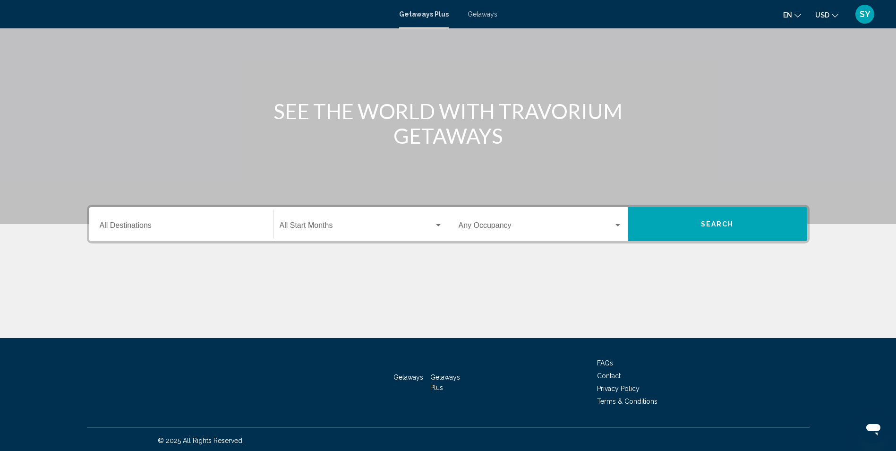
scroll to position [62, 0]
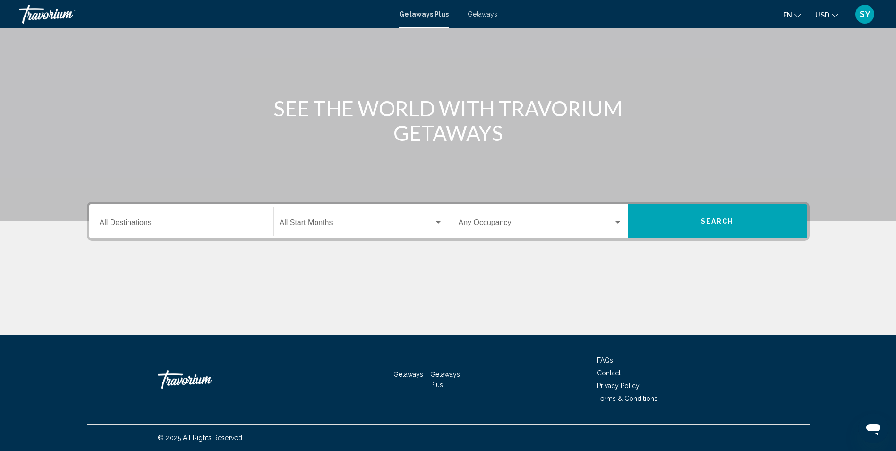
click at [178, 213] on div "Destination All Destinations" at bounding box center [181, 221] width 163 height 30
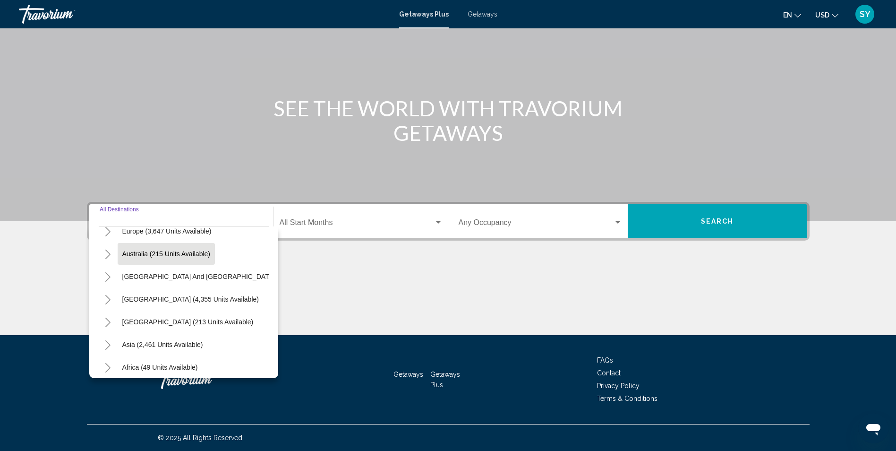
scroll to position [142, 0]
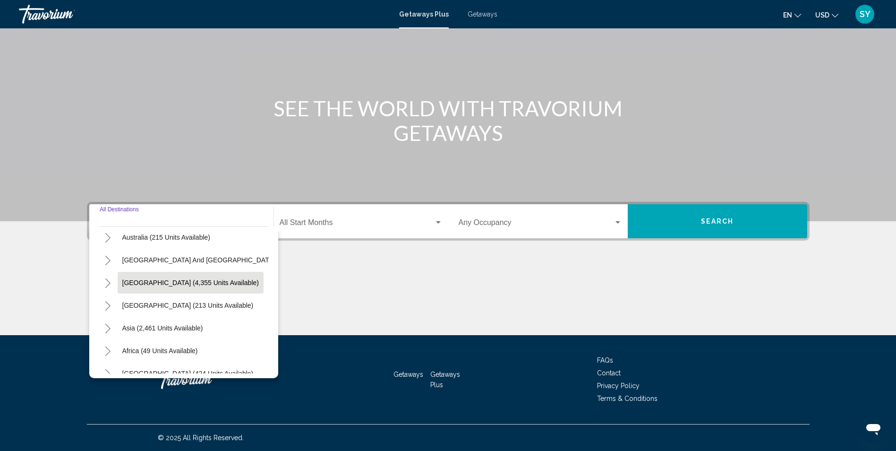
click at [176, 281] on span "[GEOGRAPHIC_DATA] (4,355 units available)" at bounding box center [190, 283] width 137 height 8
type input "**********"
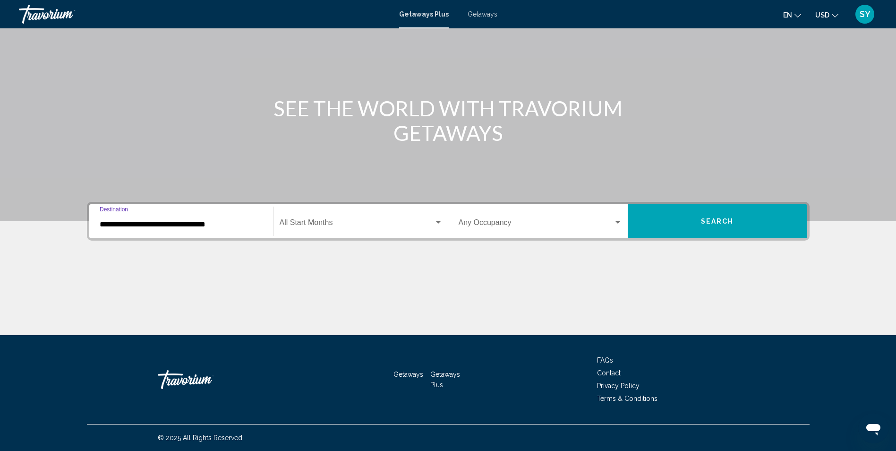
click at [299, 218] on div "Start Month All Start Months" at bounding box center [361, 221] width 163 height 30
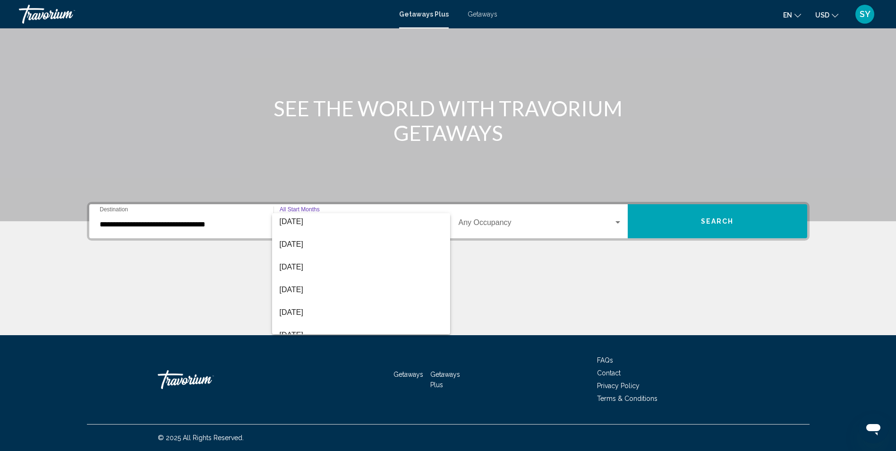
scroll to position [94, 0]
click at [309, 265] on span "[DATE]" at bounding box center [361, 266] width 163 height 23
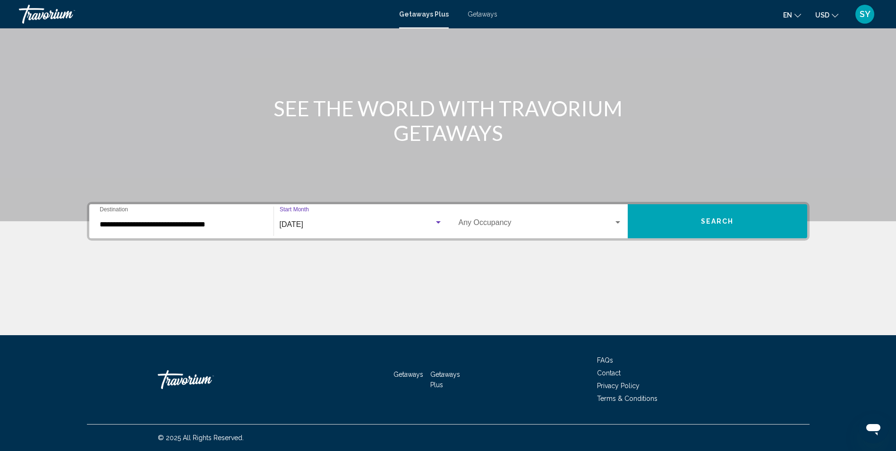
click at [615, 222] on div "Search widget" at bounding box center [617, 222] width 5 height 2
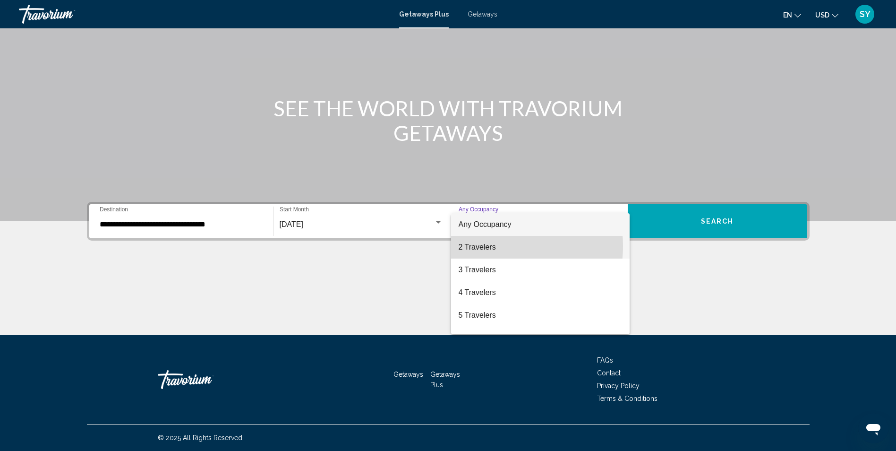
click at [487, 246] on span "2 Travelers" at bounding box center [540, 247] width 163 height 23
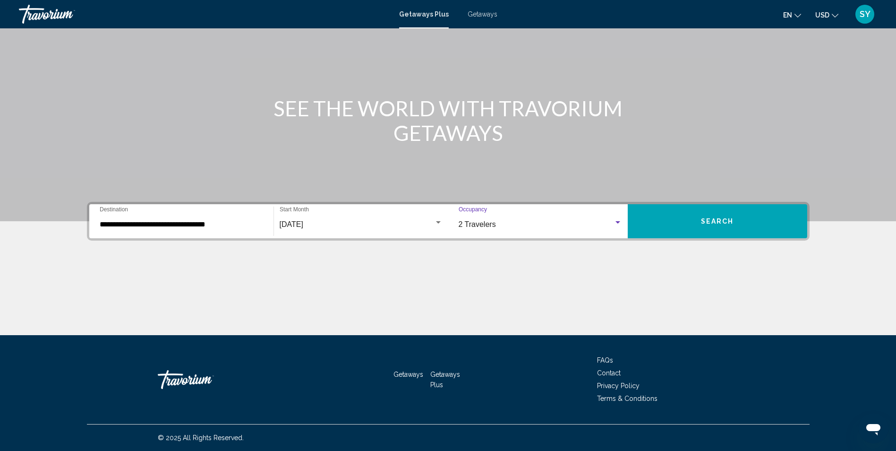
click at [678, 222] on button "Search" at bounding box center [717, 221] width 179 height 34
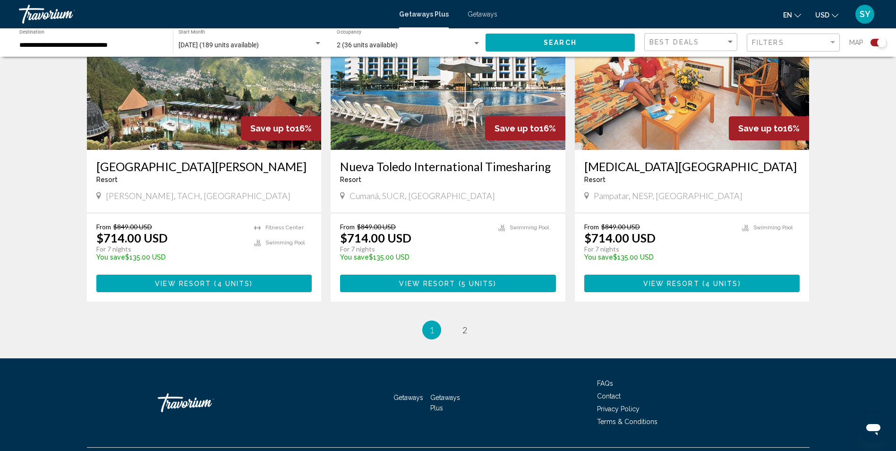
scroll to position [1383, 0]
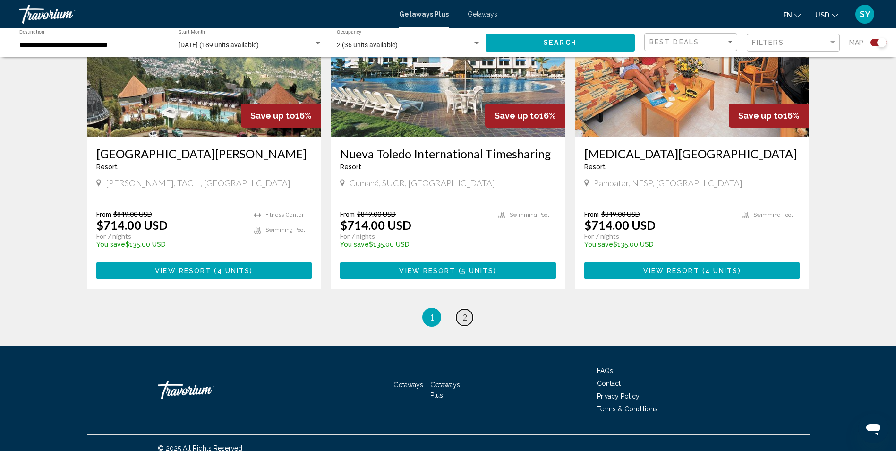
click at [464, 312] on span "2" at bounding box center [464, 317] width 5 height 10
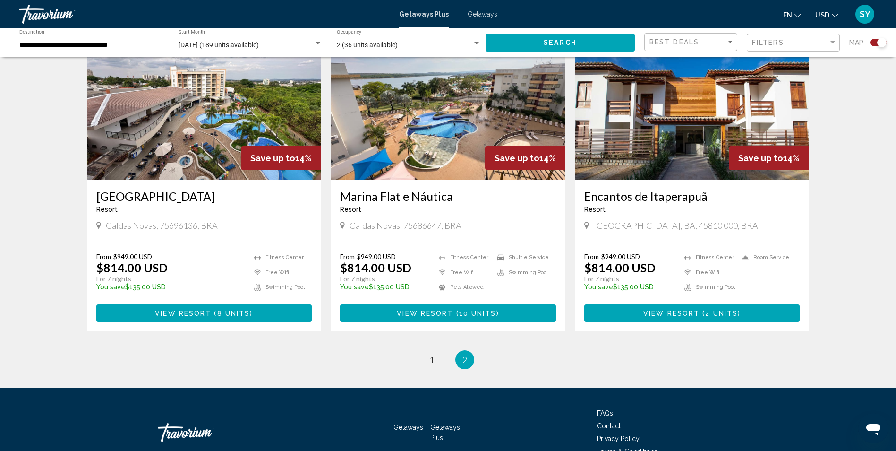
scroll to position [1027, 0]
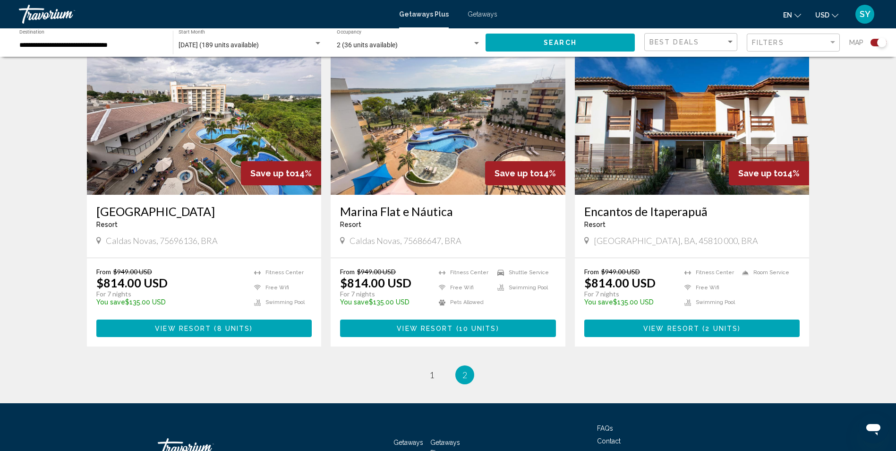
click at [388, 204] on h3 "Marina Flat e Náutica" at bounding box center [448, 211] width 216 height 14
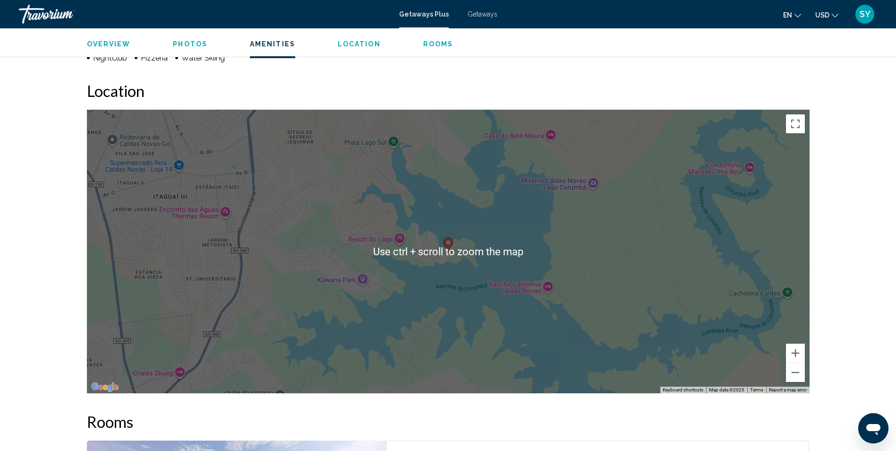
scroll to position [897, 0]
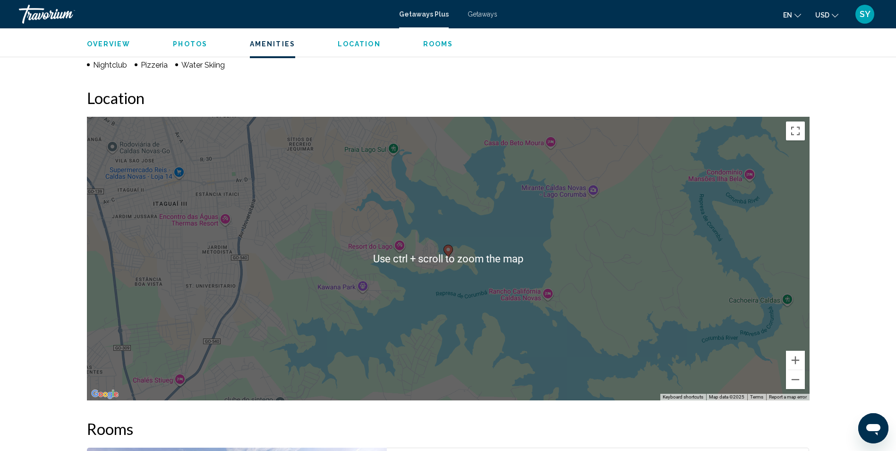
click at [398, 205] on div "To activate drag with keyboard, press Alt + Enter. Once in keyboard drag state,…" at bounding box center [448, 258] width 723 height 283
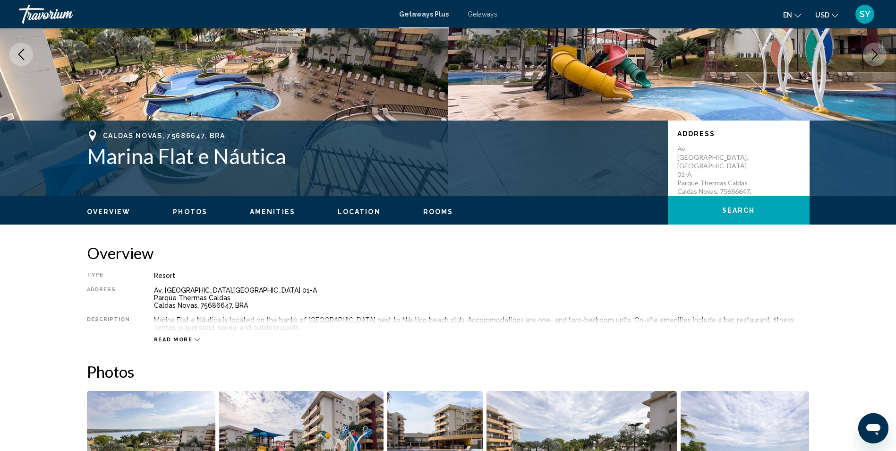
scroll to position [0, 0]
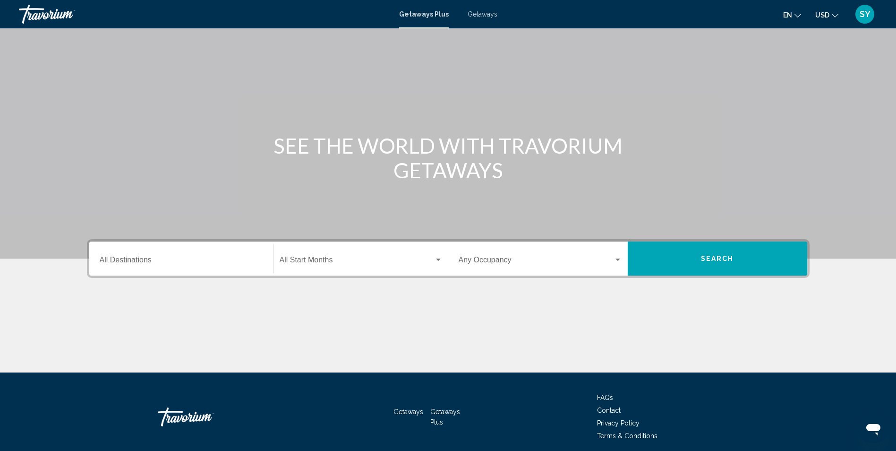
scroll to position [62, 0]
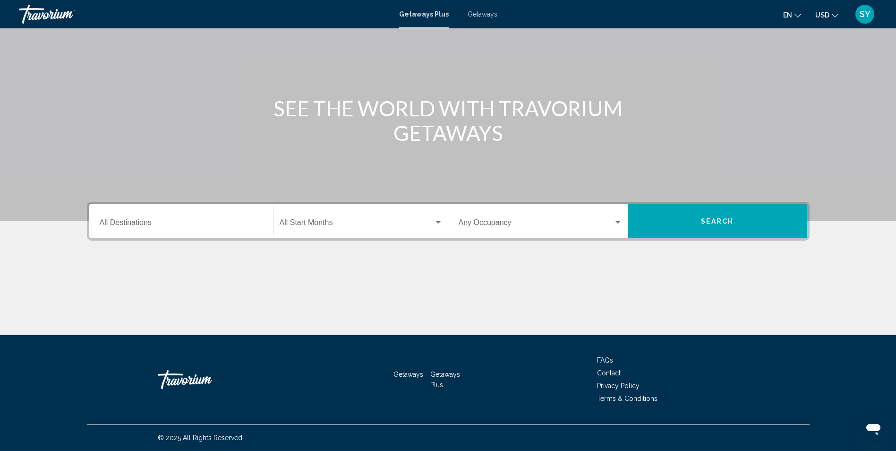
click at [115, 223] on input "Destination All Destinations" at bounding box center [181, 224] width 163 height 9
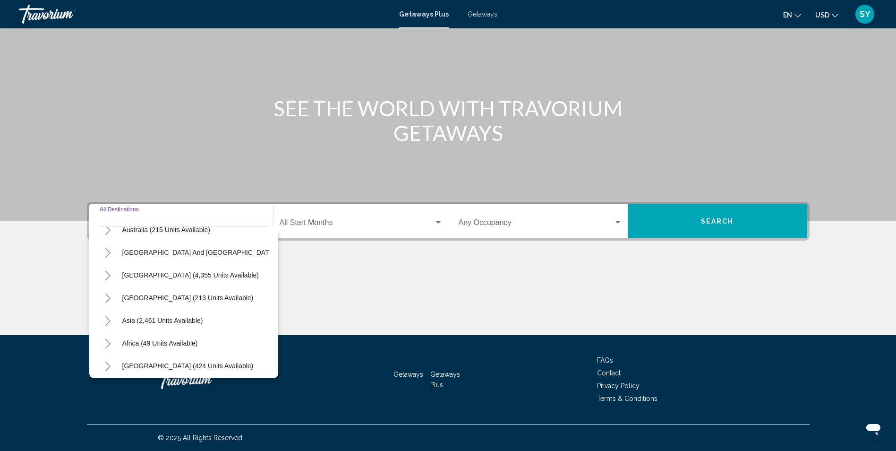
scroll to position [160, 0]
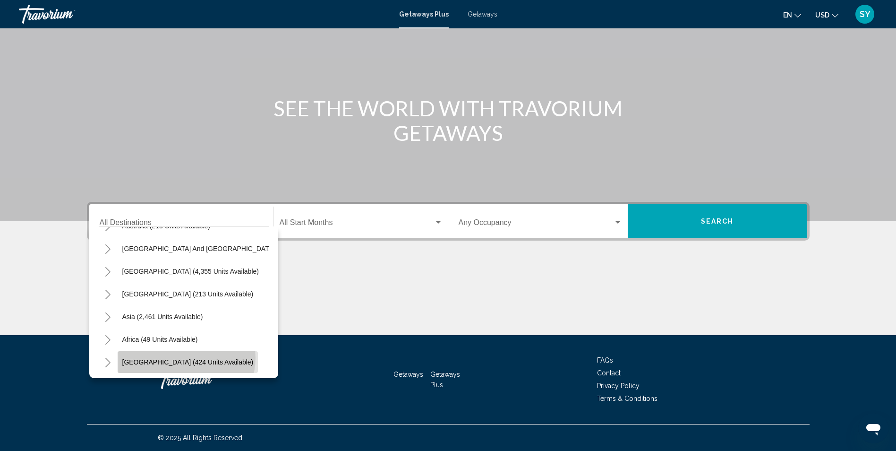
click at [186, 358] on span "[GEOGRAPHIC_DATA] (424 units available)" at bounding box center [187, 362] width 131 height 8
type input "**********"
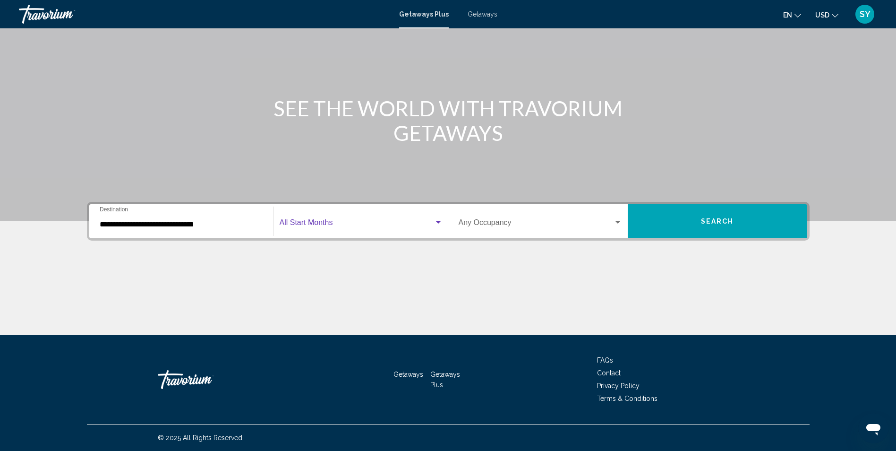
click at [307, 222] on span "Search widget" at bounding box center [357, 224] width 154 height 9
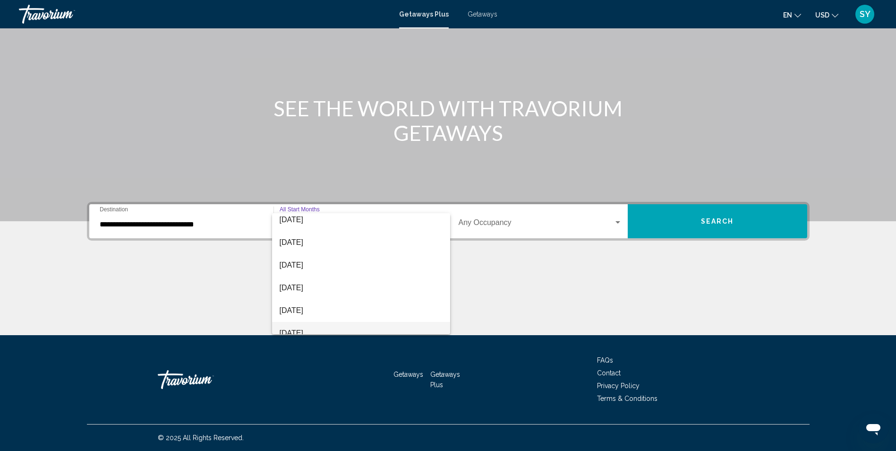
scroll to position [142, 0]
click at [298, 264] on span "[DATE]" at bounding box center [361, 264] width 163 height 23
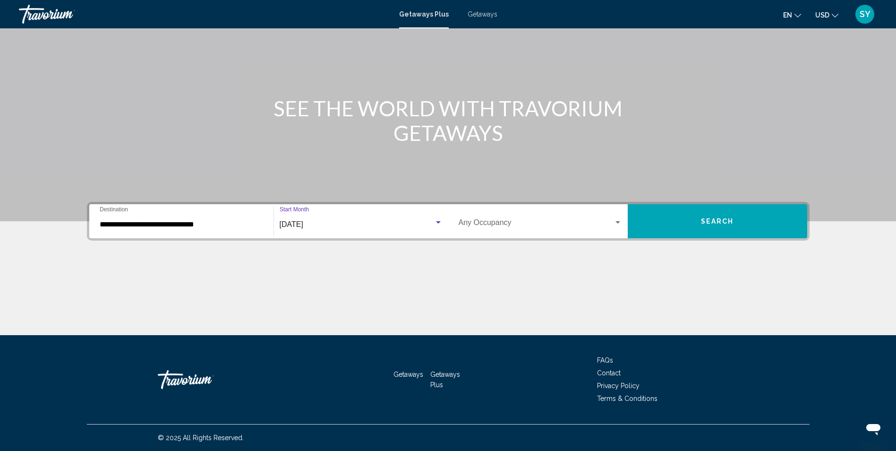
click at [619, 219] on div "Search widget" at bounding box center [618, 223] width 9 height 8
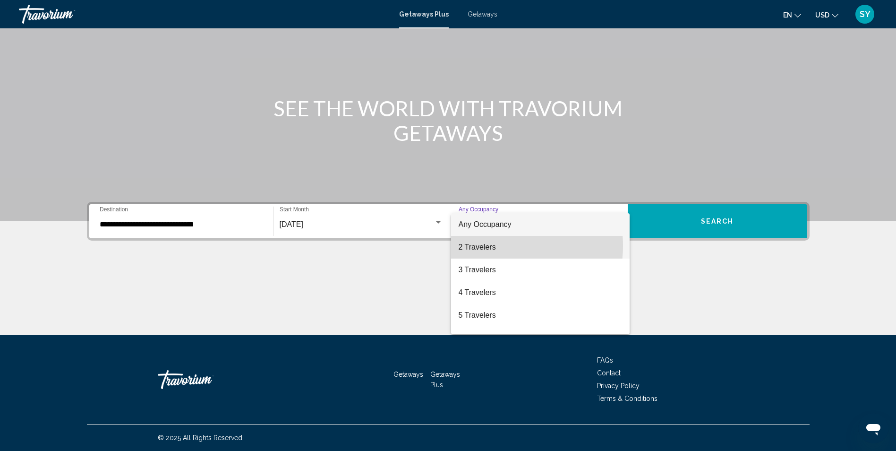
drag, startPoint x: 495, startPoint y: 246, endPoint x: 523, endPoint y: 242, distance: 28.5
click at [510, 243] on span "2 Travelers" at bounding box center [540, 247] width 163 height 23
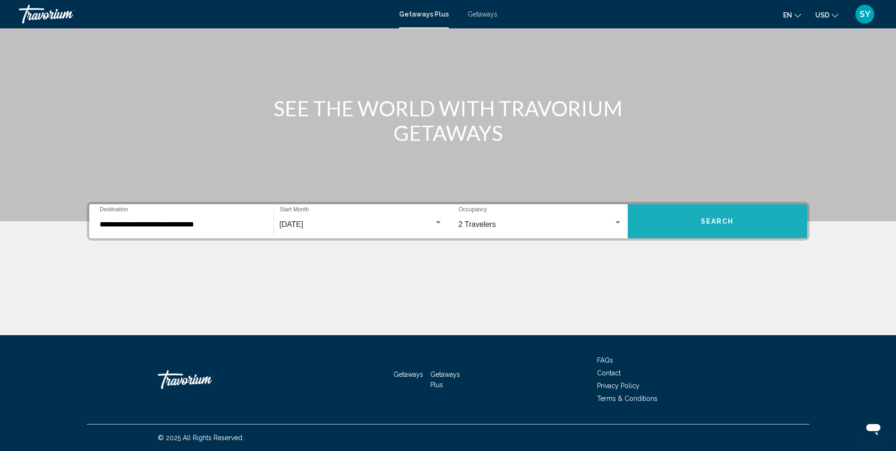
click at [700, 221] on button "Search" at bounding box center [717, 221] width 179 height 34
